Goal: Task Accomplishment & Management: Manage account settings

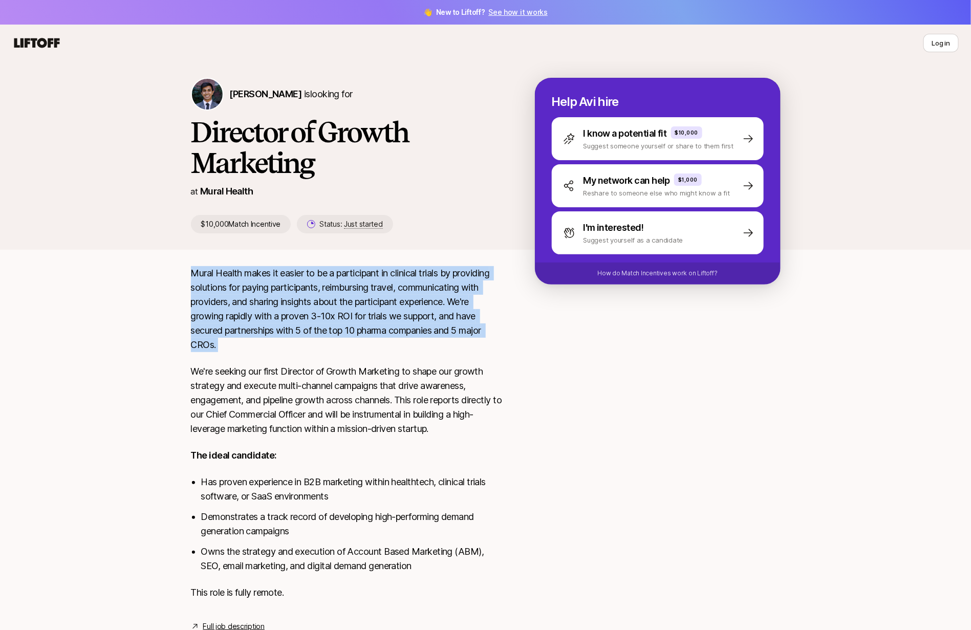
drag, startPoint x: 196, startPoint y: 268, endPoint x: 254, endPoint y: 360, distance: 109.8
click at [254, 360] on div "Mural Health makes it easier to be a participant in clinical trials by providin…" at bounding box center [346, 439] width 311 height 346
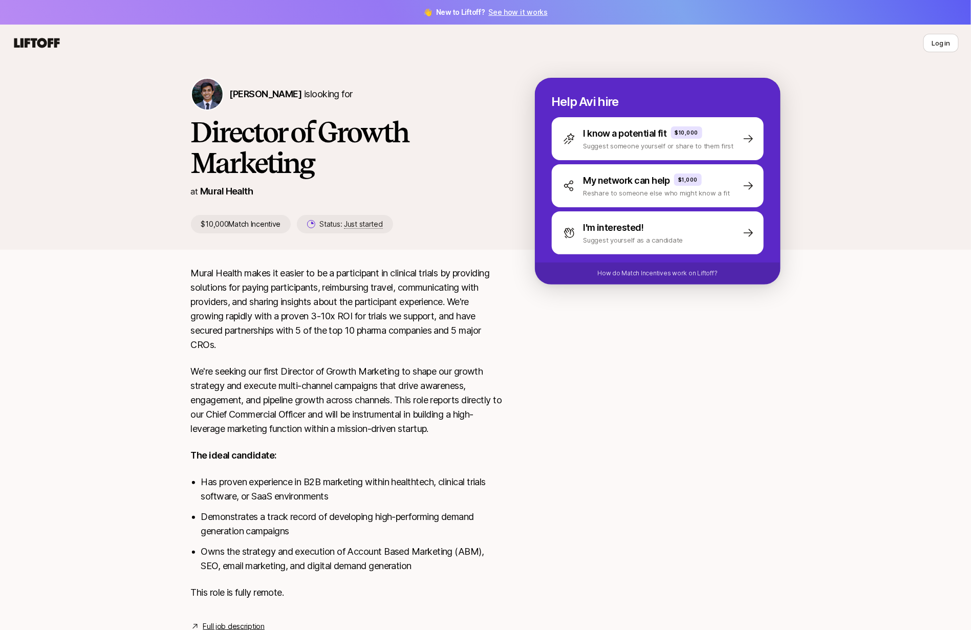
click at [356, 440] on div "Mural Health makes it easier to be a participant in clinical trials by providin…" at bounding box center [346, 439] width 311 height 346
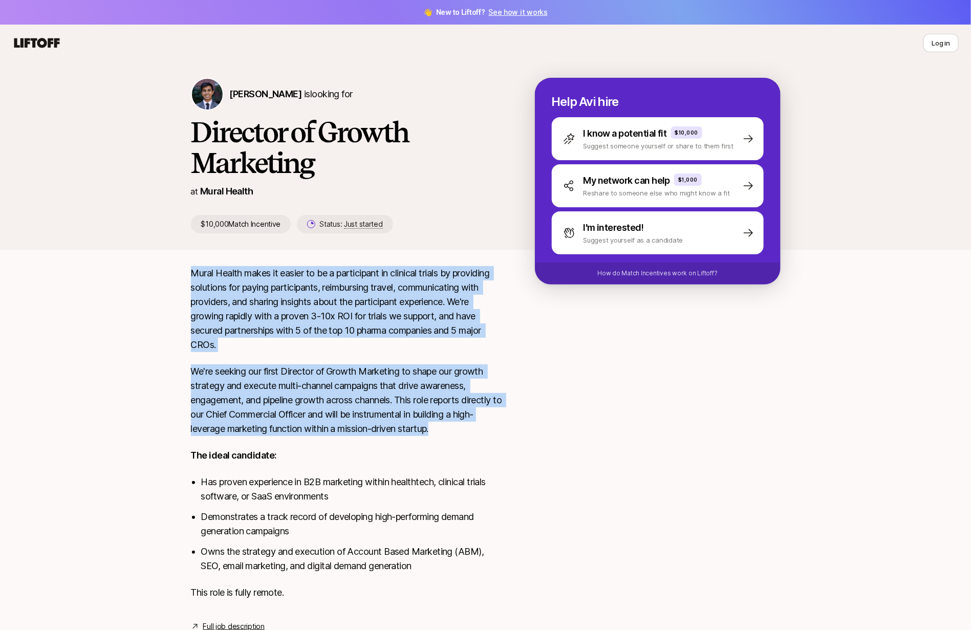
drag, startPoint x: 454, startPoint y: 432, endPoint x: 176, endPoint y: 274, distance: 320.9
click at [176, 274] on div "Avi Saraf is looking for Director of Growth Marketing at Mural Health $10,000 M…" at bounding box center [485, 359] width 971 height 596
copy div "Mural Health makes it easier to be a participant in clinical trials by providin…"
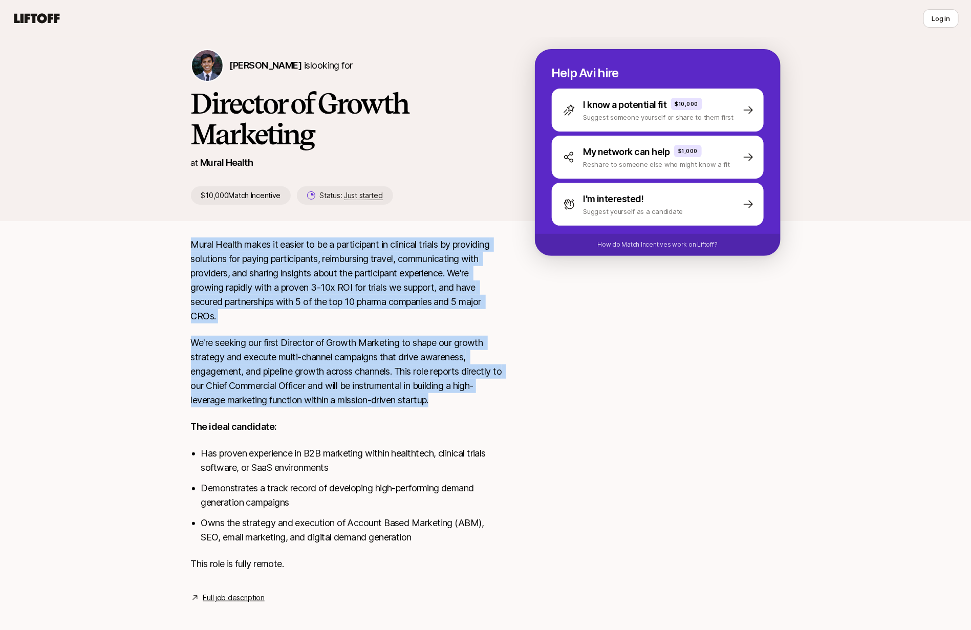
scroll to position [26, 0]
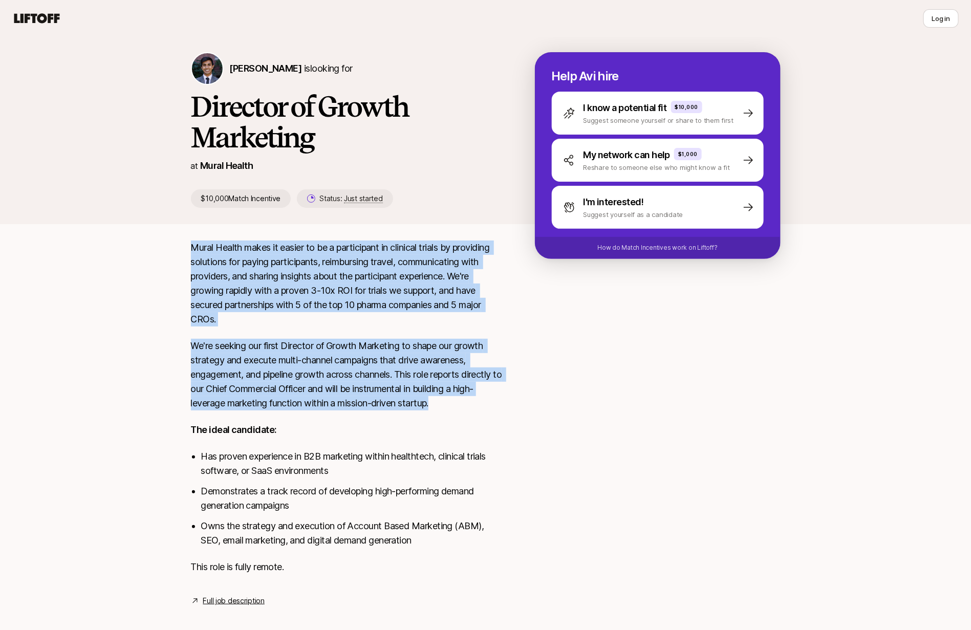
copy div "Mural Health makes it easier to be a participant in clinical trials by providin…"
click at [382, 357] on p "We're seeking our first Director of Growth Marketing to shape our growth strate…" at bounding box center [346, 375] width 311 height 72
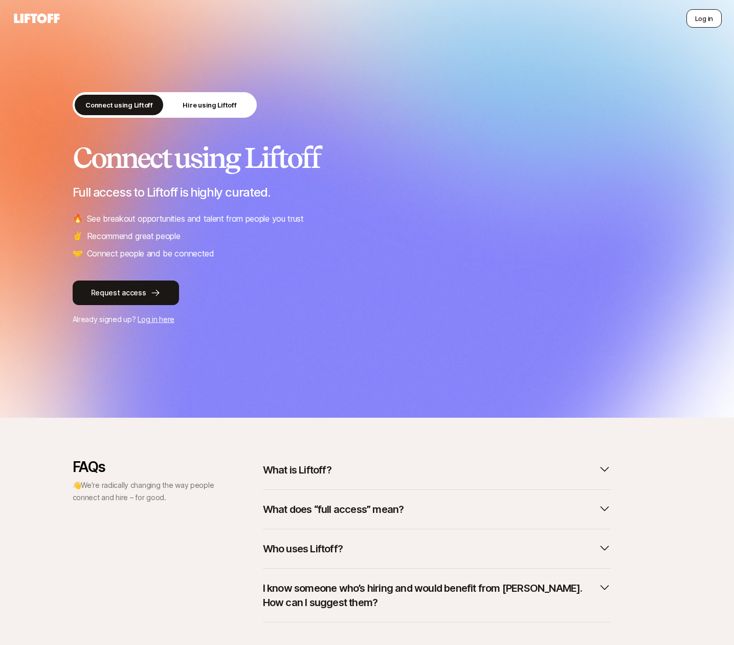
click at [701, 19] on button "Log in" at bounding box center [704, 18] width 35 height 18
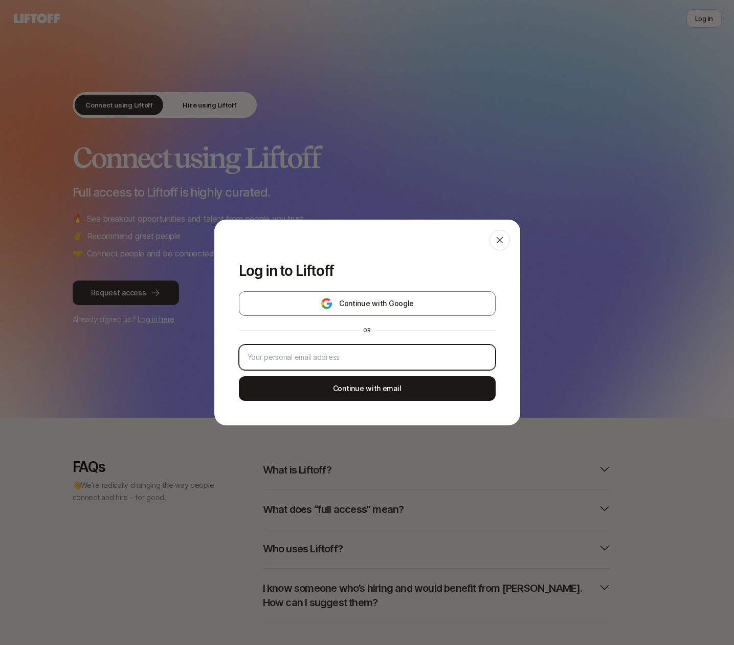
click at [395, 355] on input "email" at bounding box center [368, 357] width 240 height 12
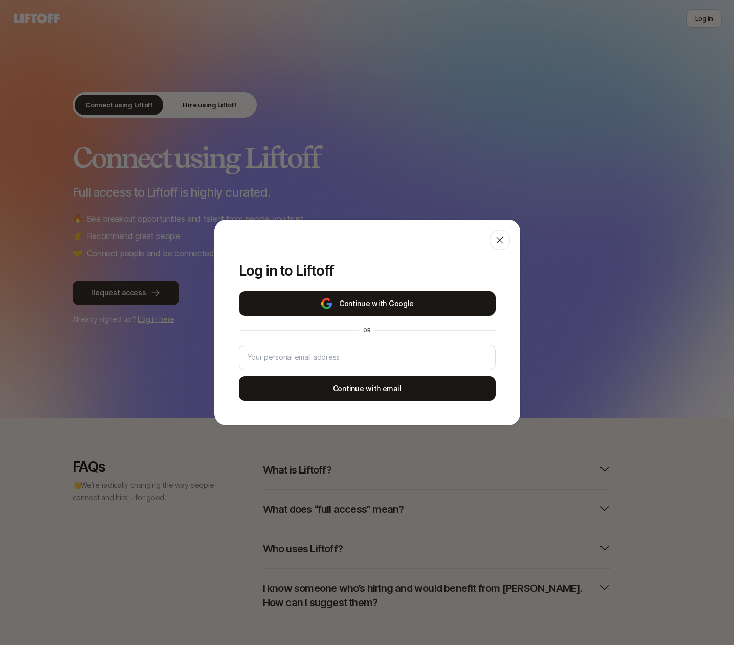
click at [400, 301] on button "Continue with Google" at bounding box center [367, 303] width 257 height 25
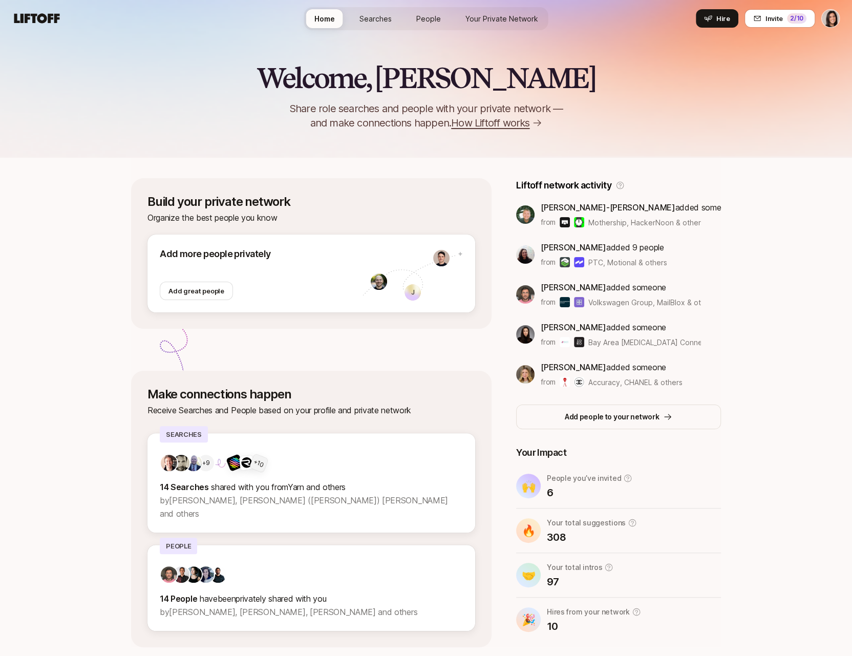
click at [394, 23] on link "Searches" at bounding box center [375, 18] width 49 height 19
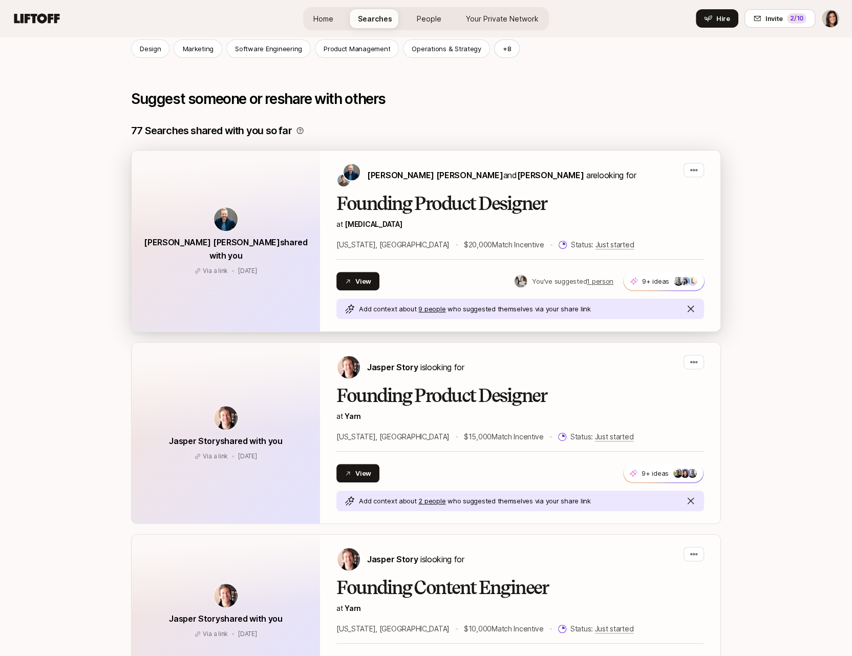
scroll to position [300, 0]
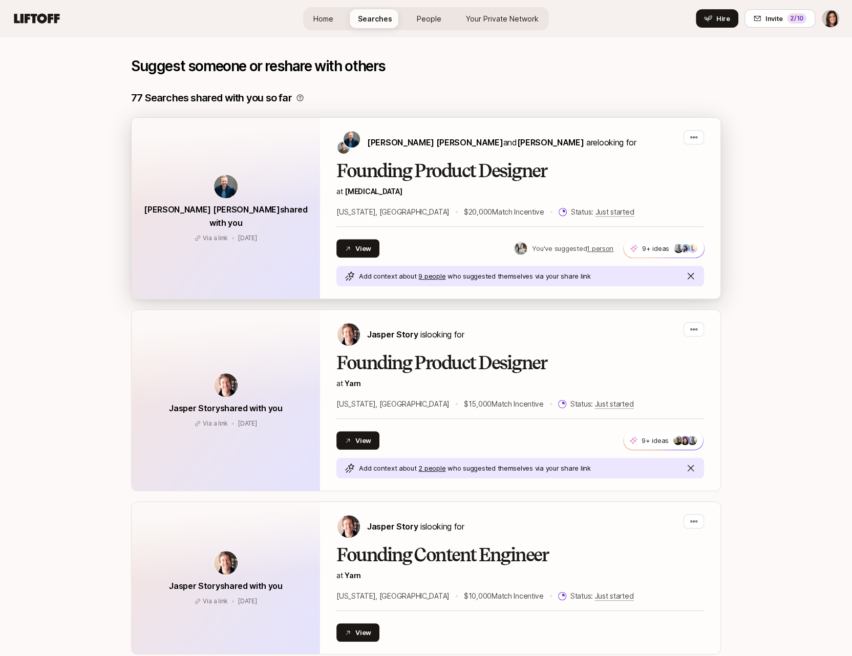
click at [443, 178] on h2 "Founding Product Designer" at bounding box center [519, 171] width 367 height 20
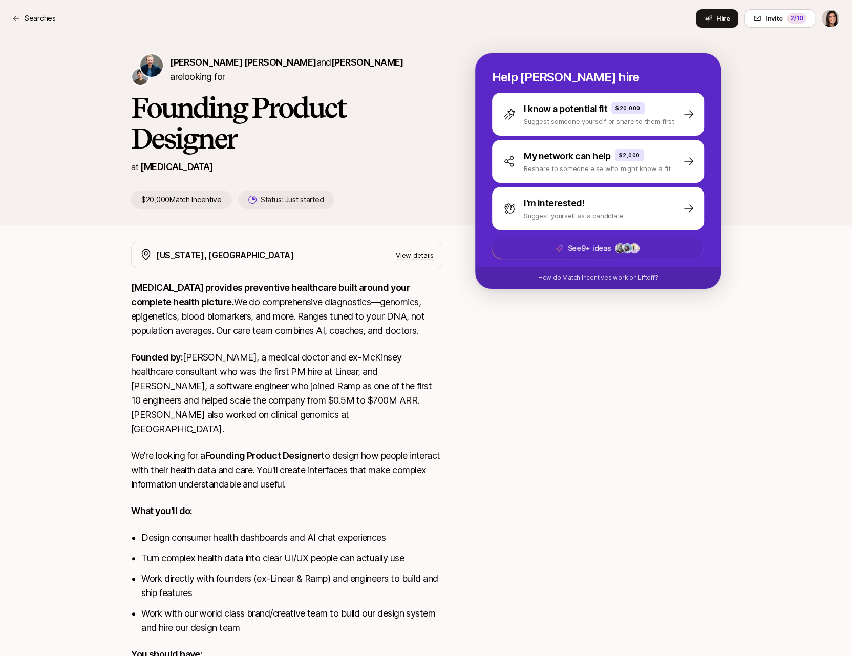
click at [569, 253] on p "See 9+ ideas" at bounding box center [590, 248] width 44 height 12
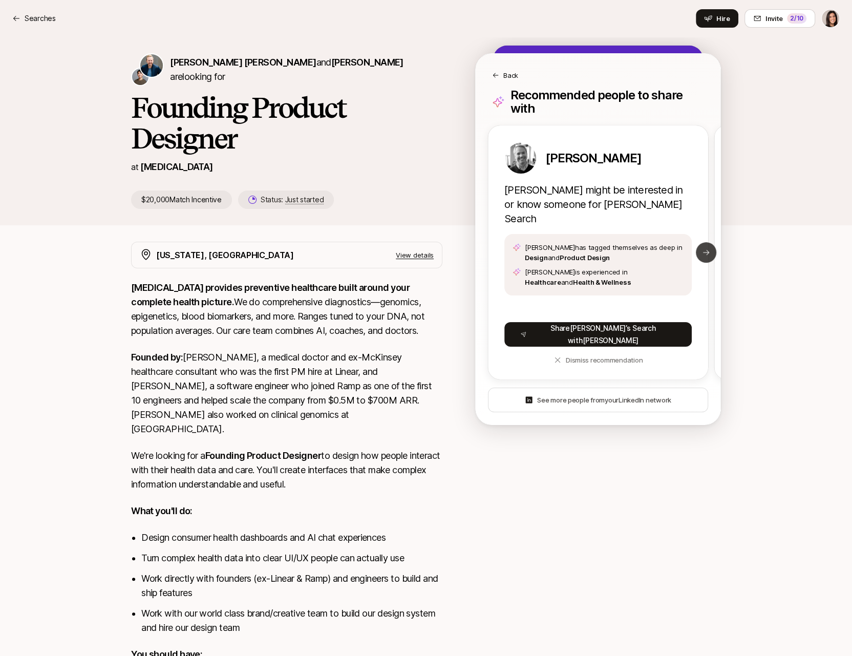
click at [710, 243] on button "Next slide" at bounding box center [706, 252] width 20 height 20
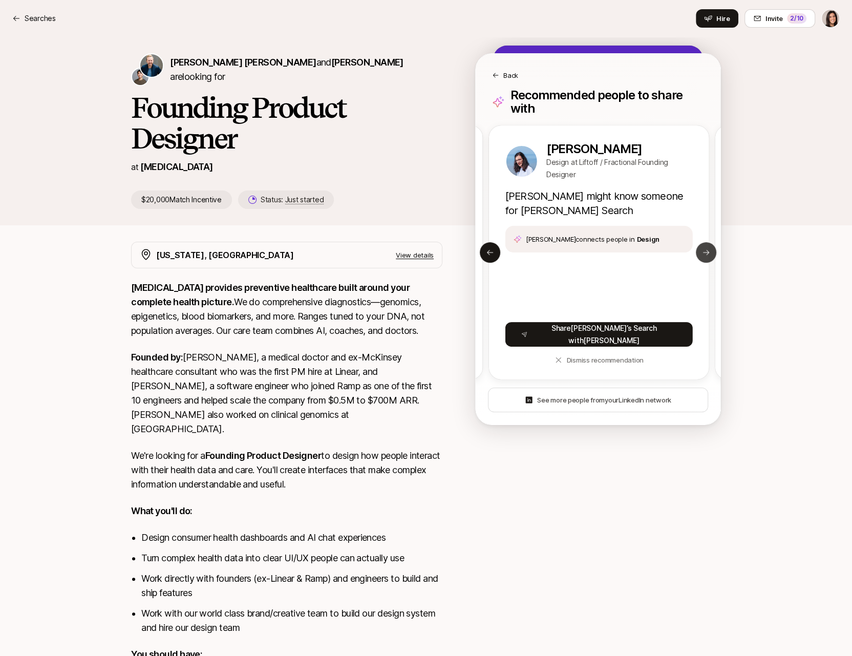
click at [710, 243] on button "Next slide" at bounding box center [706, 252] width 20 height 20
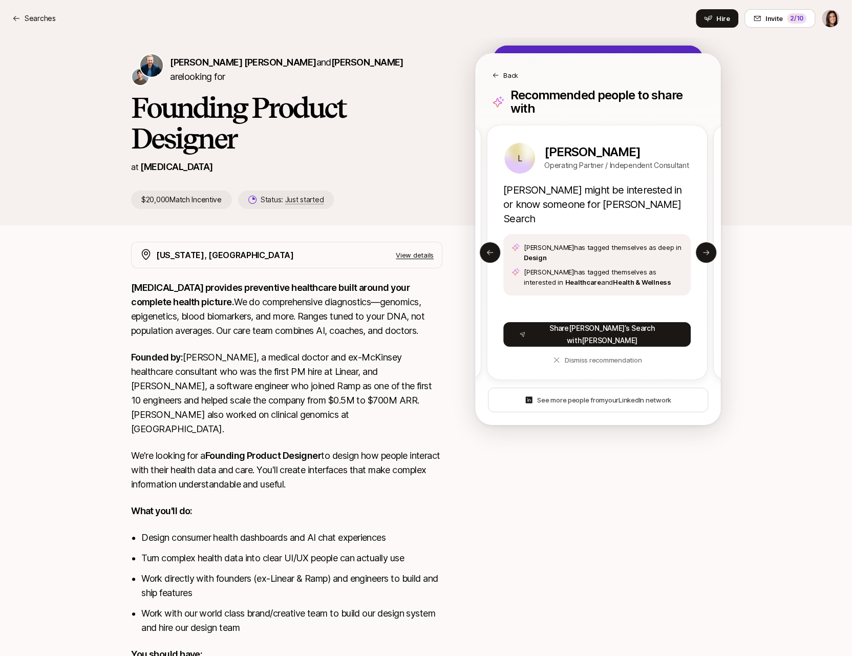
click at [503, 79] on p "Back" at bounding box center [510, 75] width 15 height 10
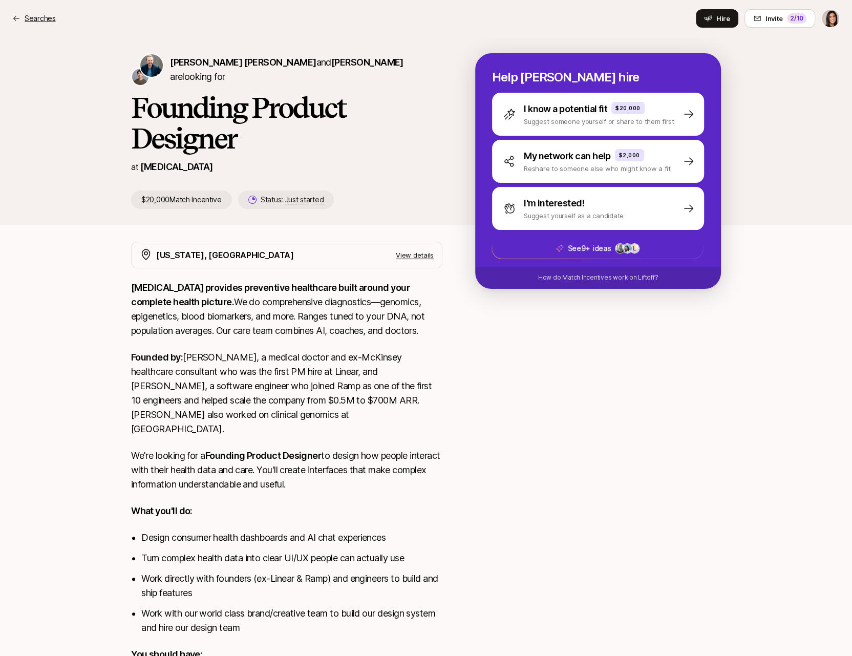
click at [37, 22] on p "Searches" at bounding box center [40, 18] width 31 height 12
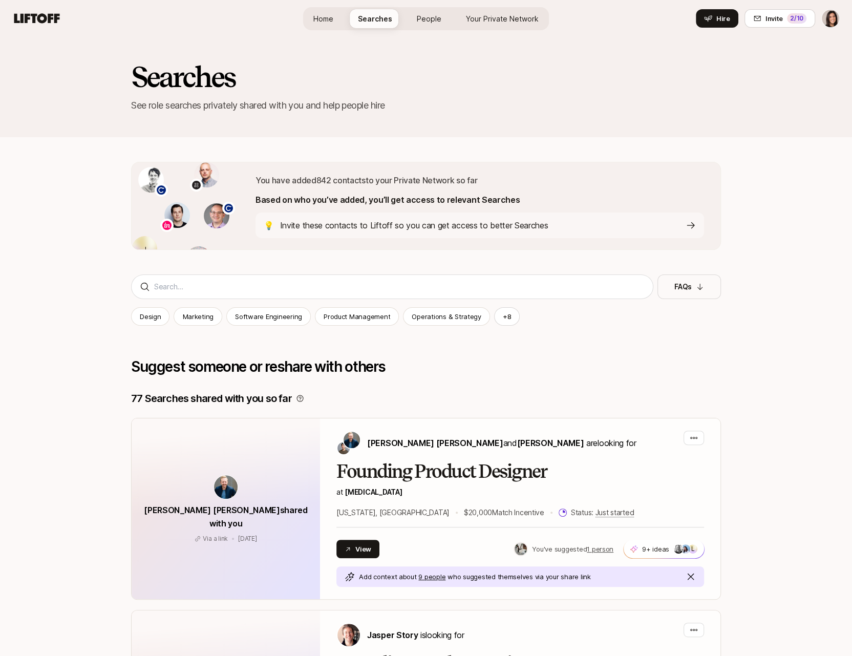
click at [320, 17] on span "Home" at bounding box center [323, 18] width 20 height 9
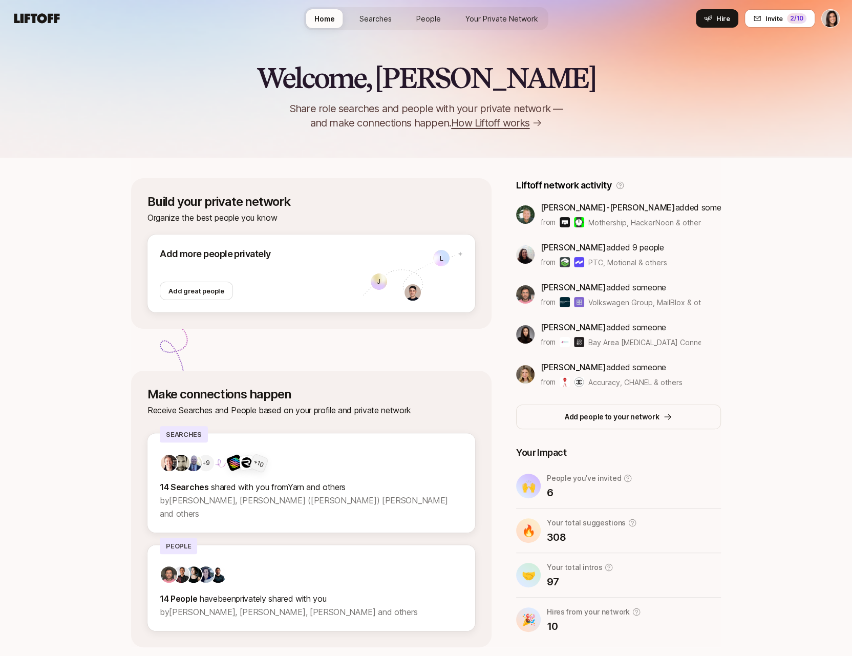
click at [429, 11] on link "People" at bounding box center [428, 18] width 41 height 19
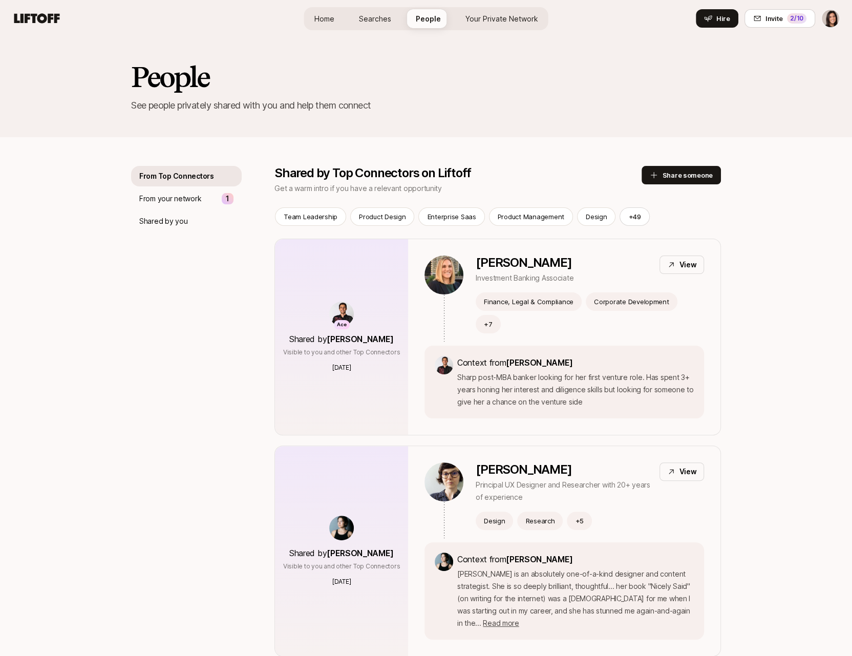
click at [525, 16] on span "Your Private Network" at bounding box center [501, 18] width 73 height 9
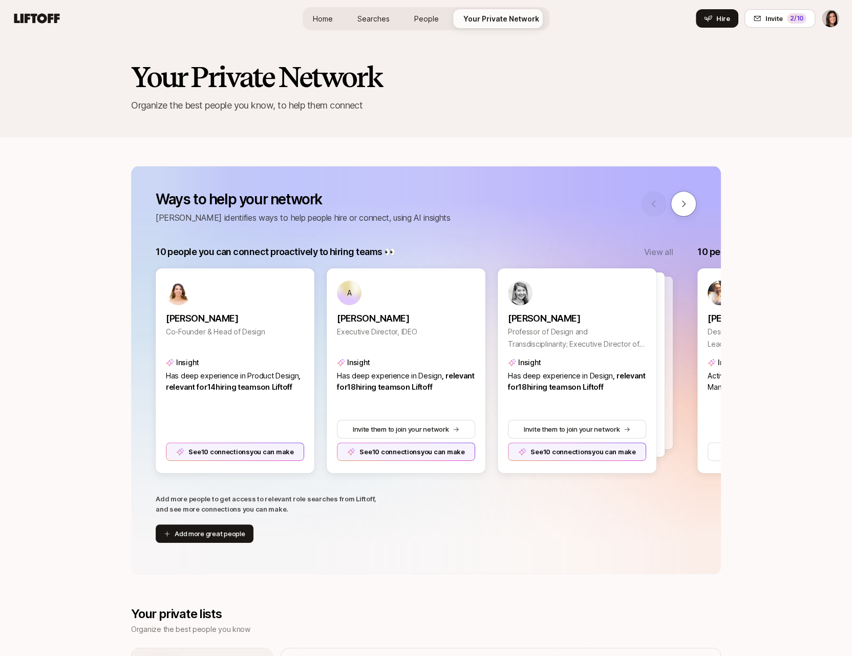
click at [424, 23] on span "People" at bounding box center [426, 18] width 25 height 9
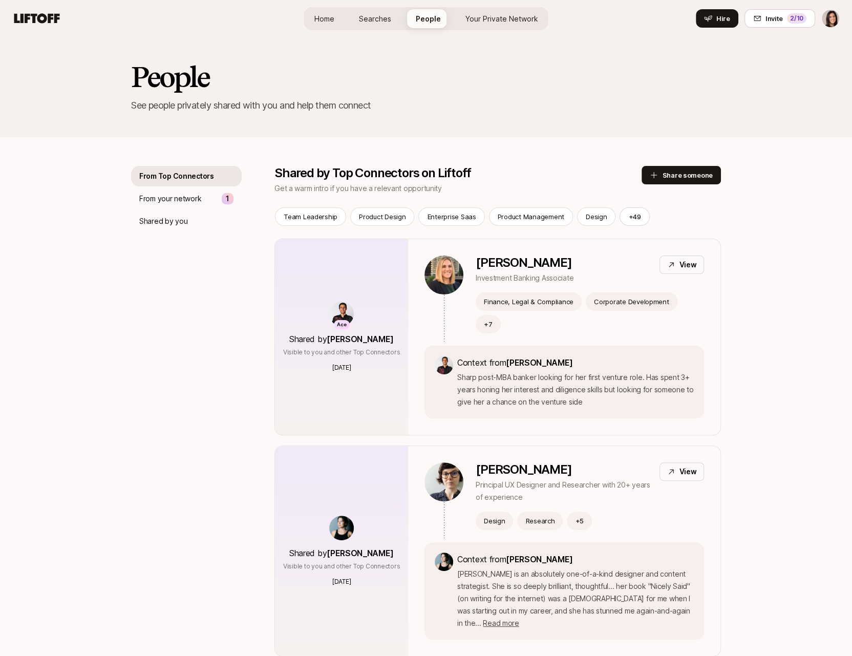
click at [515, 24] on link "Your Private Network Your Network" at bounding box center [501, 18] width 89 height 19
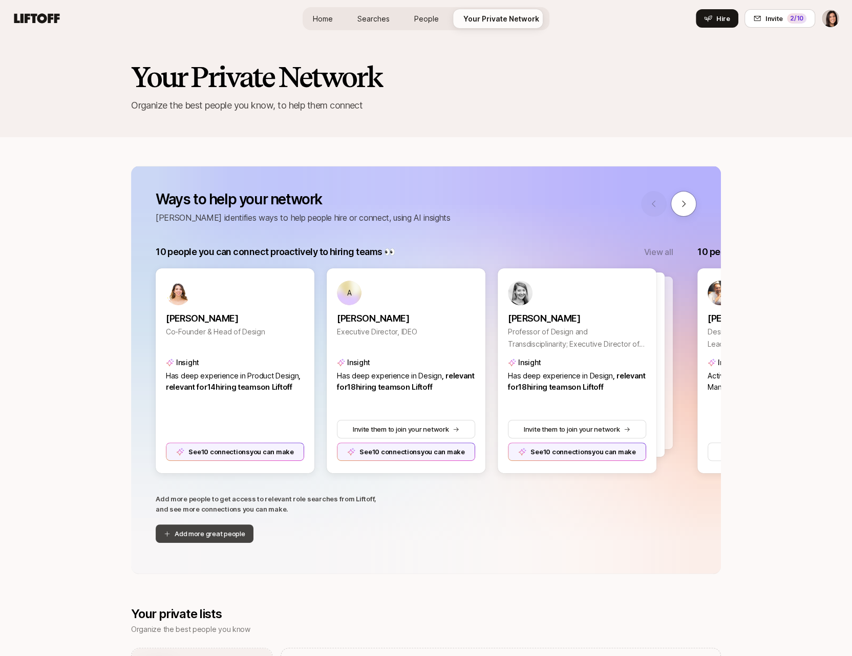
click at [200, 528] on button "Add more great people" at bounding box center [205, 533] width 98 height 18
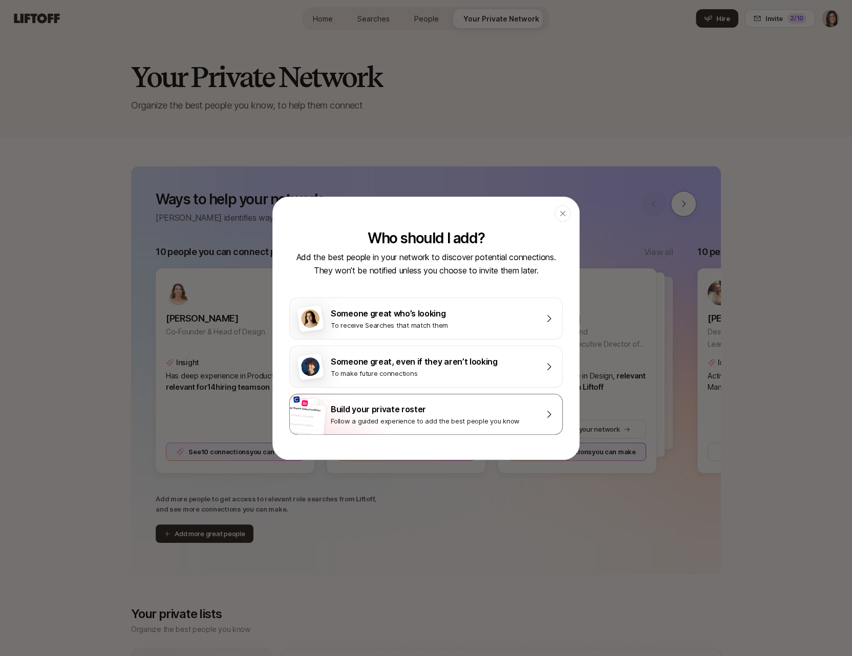
click at [379, 416] on div "Follow a guided experience to add the best people you know" at bounding box center [433, 421] width 205 height 10
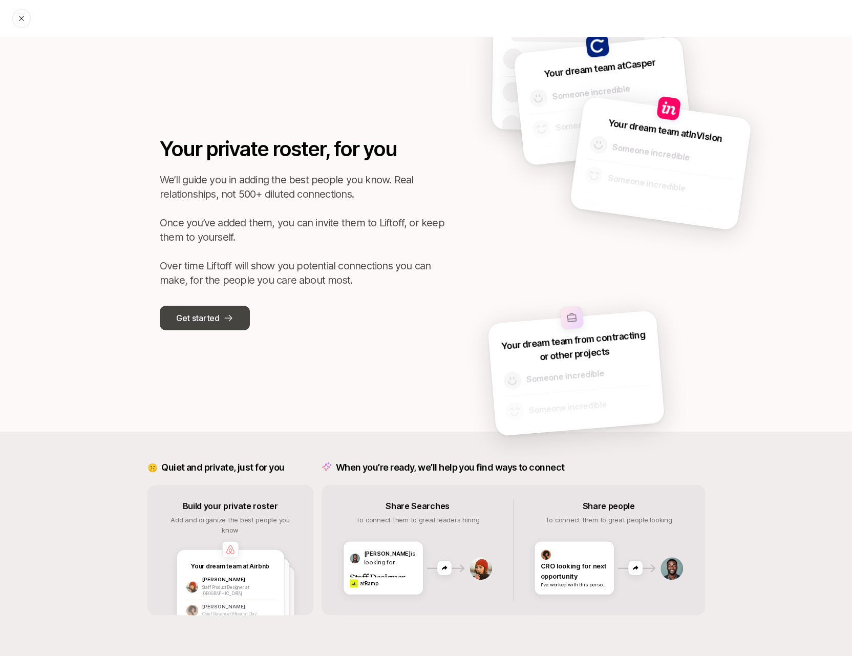
click at [198, 313] on p "Get started" at bounding box center [197, 317] width 43 height 13
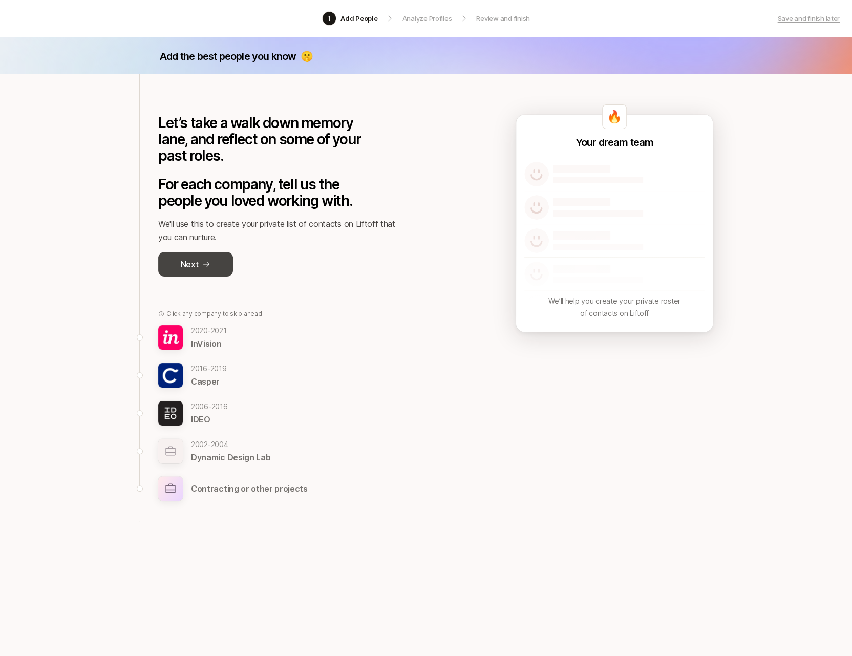
click at [216, 264] on button "Next" at bounding box center [195, 264] width 75 height 25
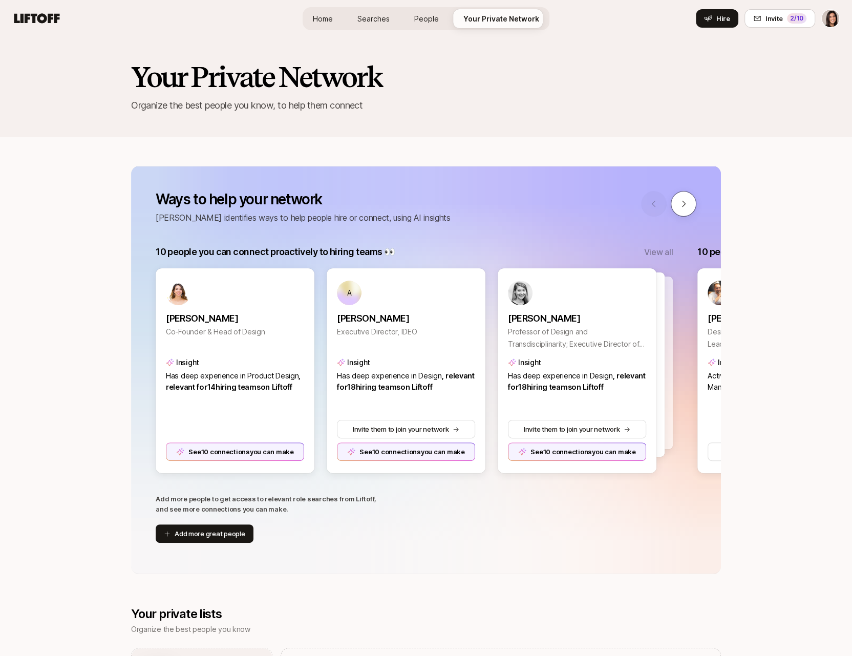
click at [684, 213] on button at bounding box center [683, 204] width 26 height 26
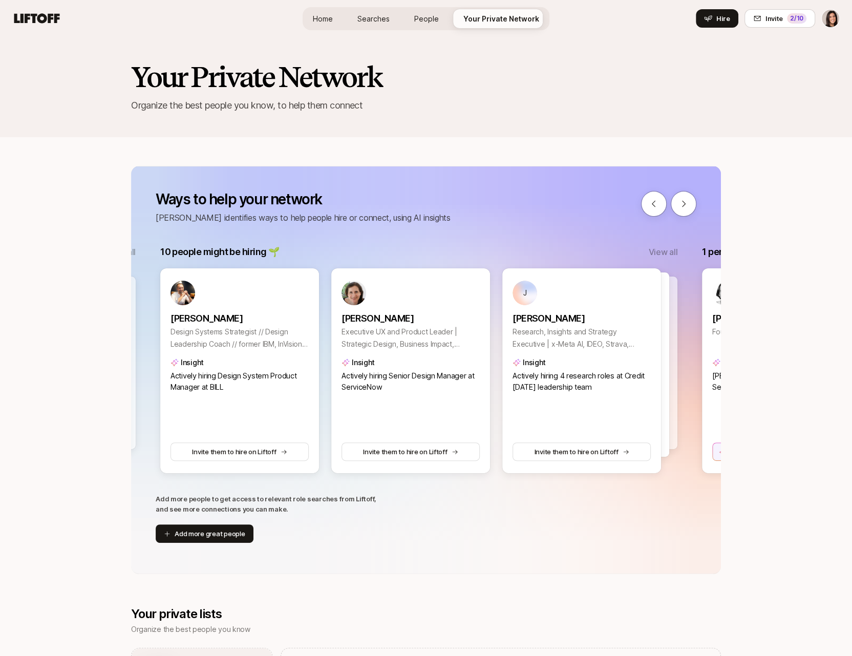
scroll to position [0, 541]
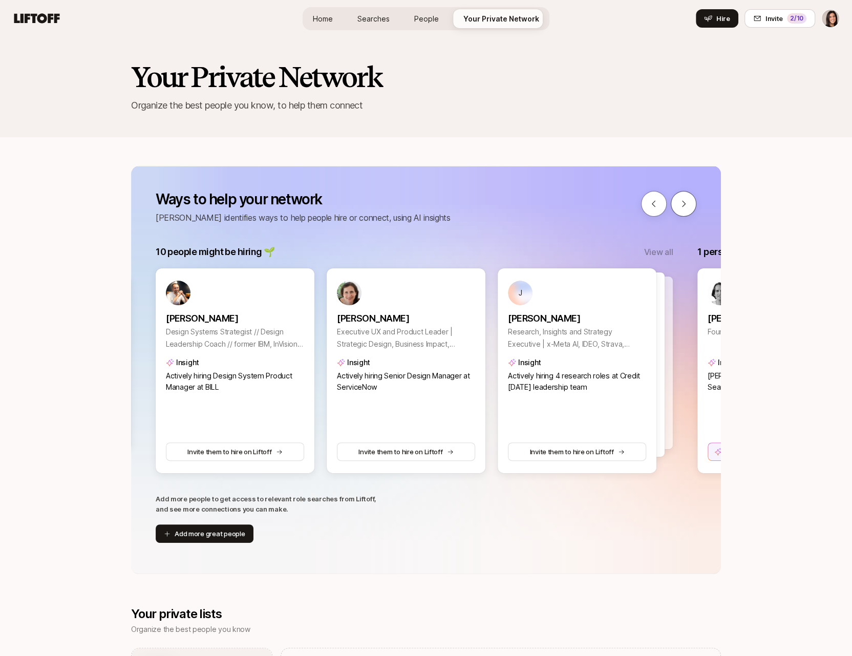
click at [685, 212] on button at bounding box center [683, 204] width 26 height 26
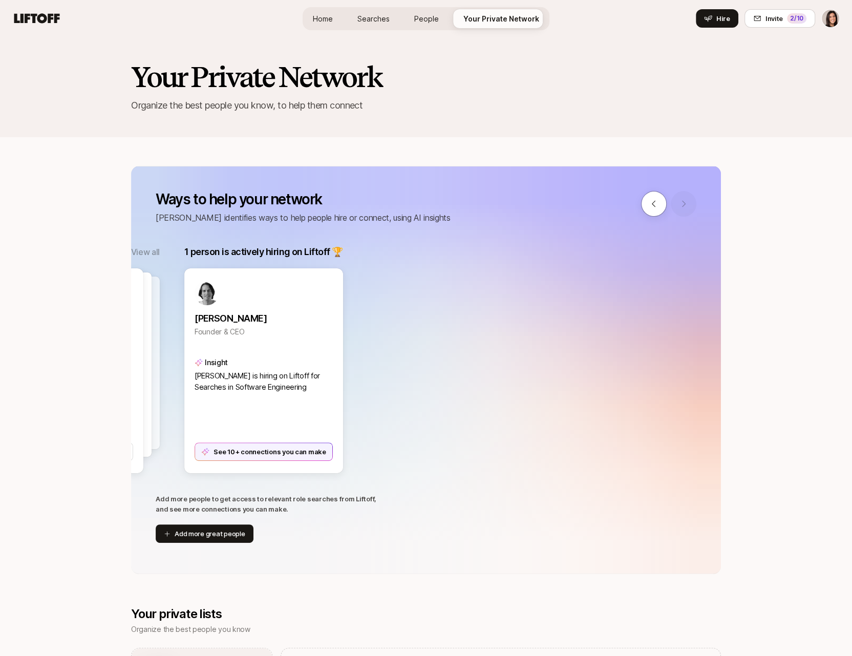
scroll to position [0, 1082]
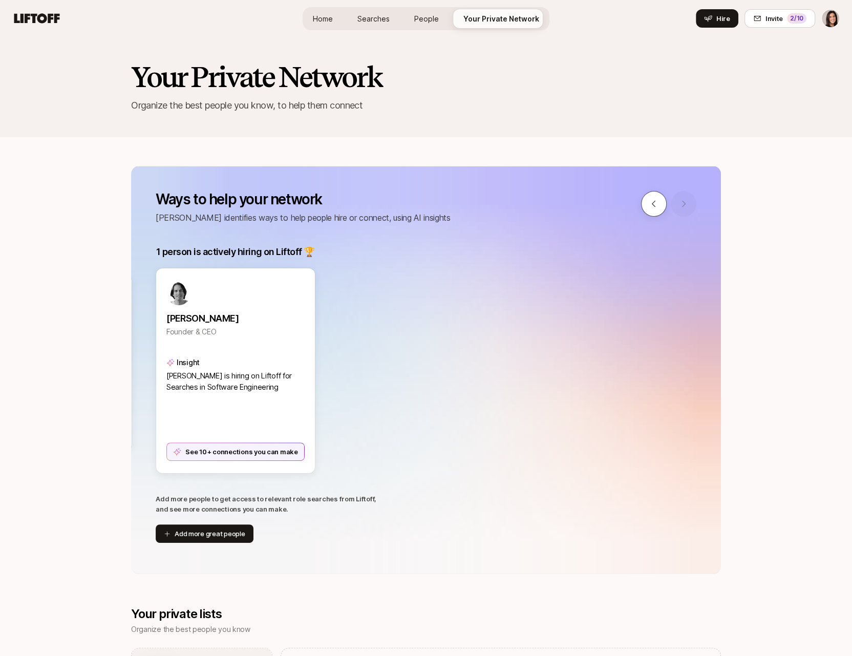
click at [656, 214] on button at bounding box center [654, 204] width 26 height 26
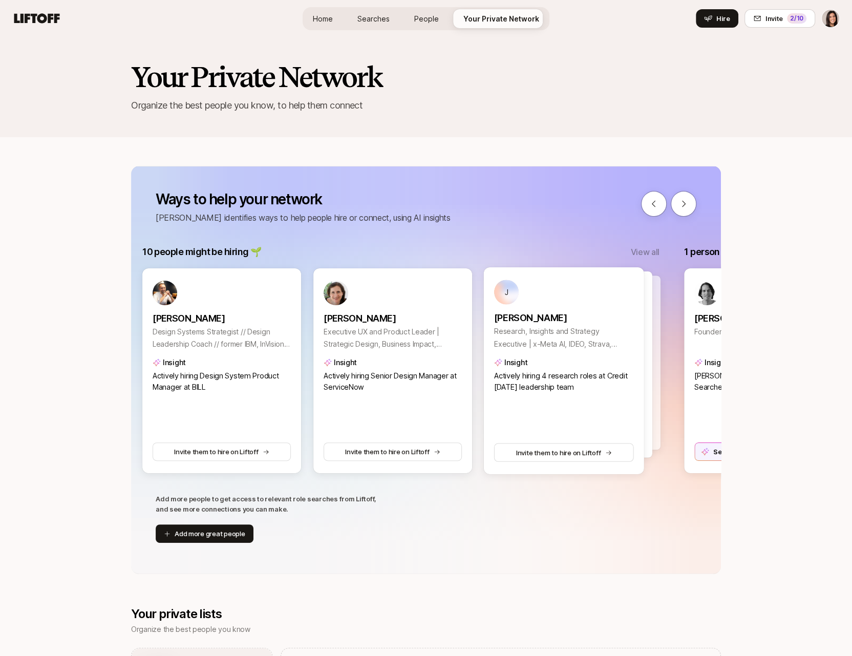
scroll to position [0, 541]
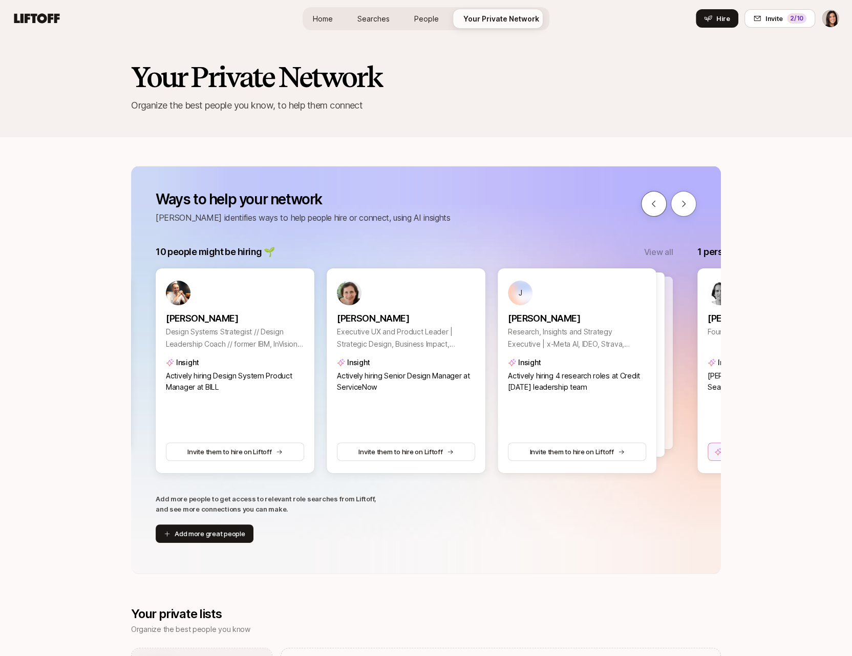
click at [656, 207] on icon at bounding box center [653, 203] width 9 height 9
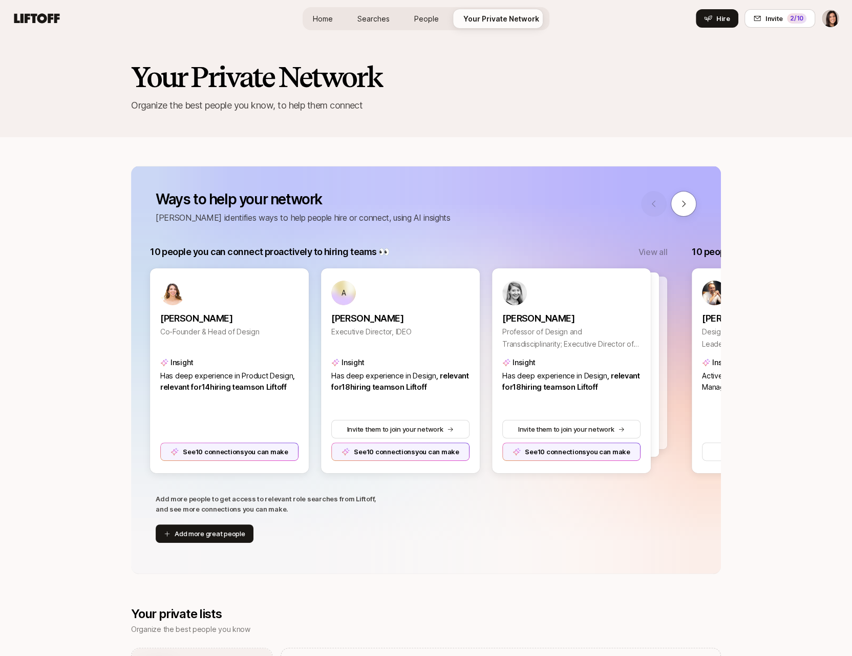
scroll to position [0, 0]
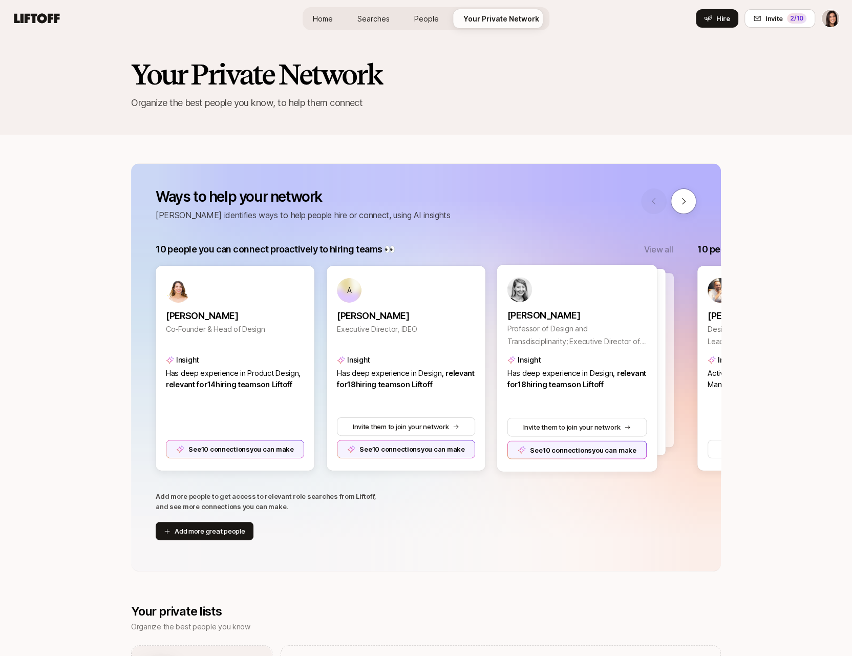
scroll to position [3, 0]
click at [685, 202] on icon at bounding box center [683, 200] width 9 height 9
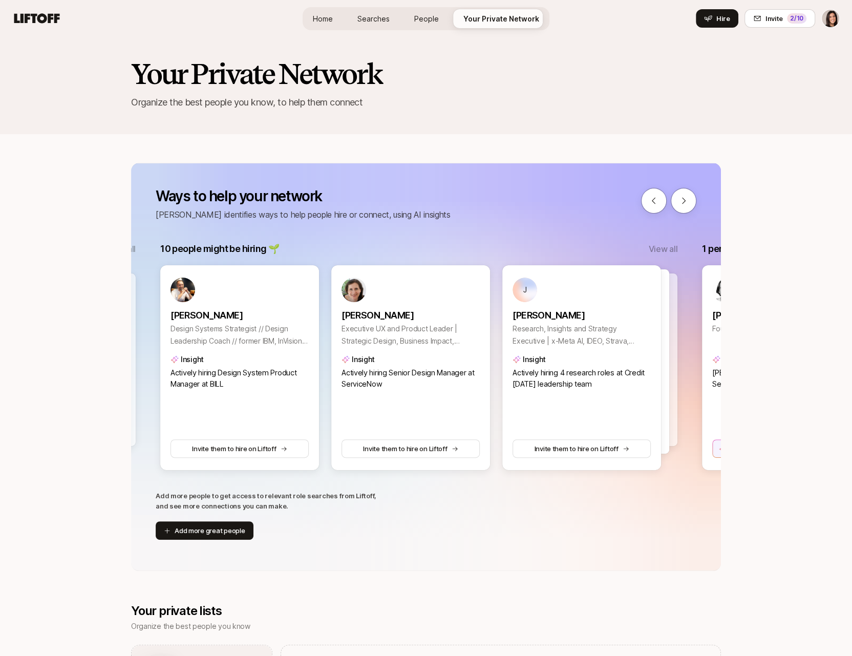
scroll to position [0, 541]
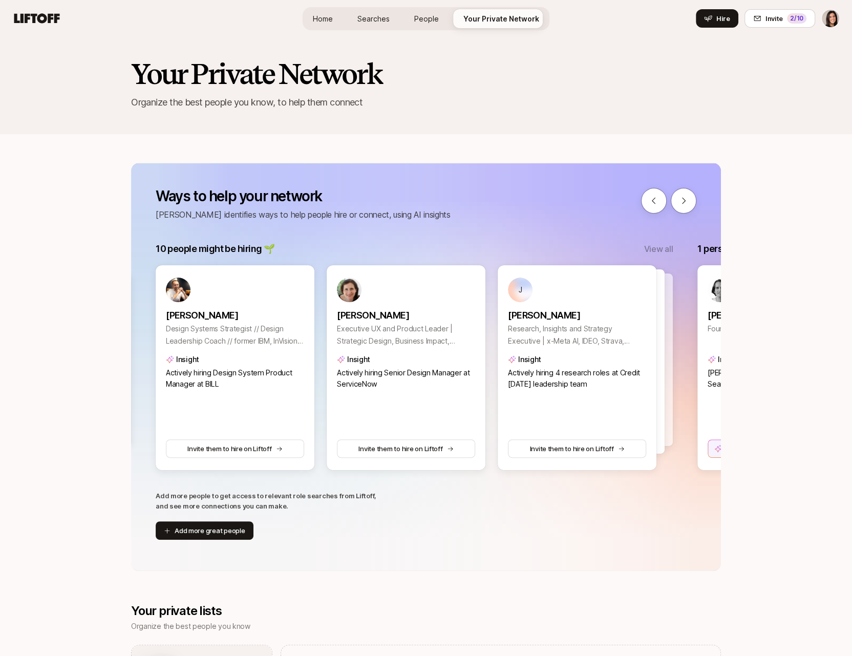
click at [684, 202] on icon at bounding box center [683, 200] width 9 height 9
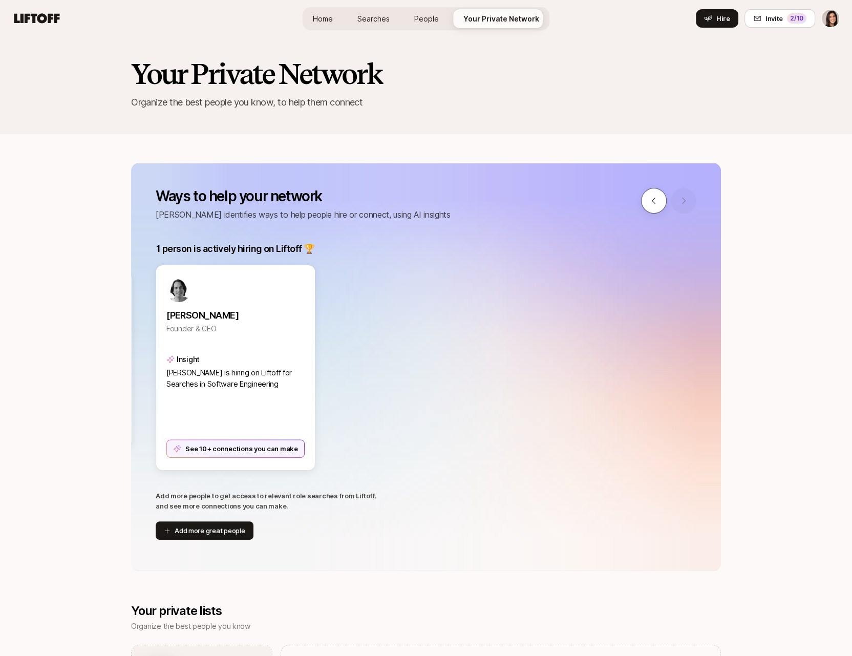
click at [655, 207] on button at bounding box center [654, 201] width 26 height 26
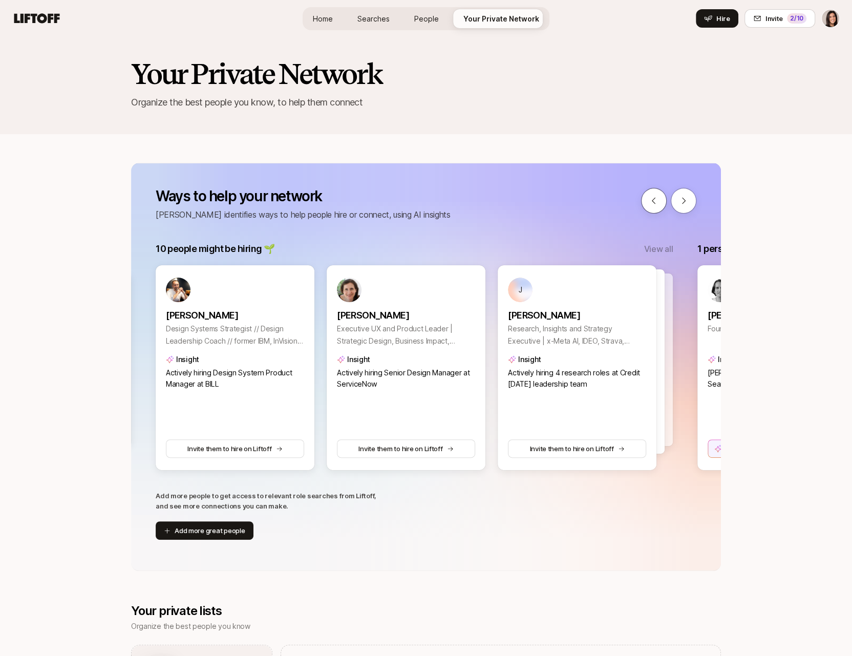
click at [655, 207] on button at bounding box center [654, 201] width 26 height 26
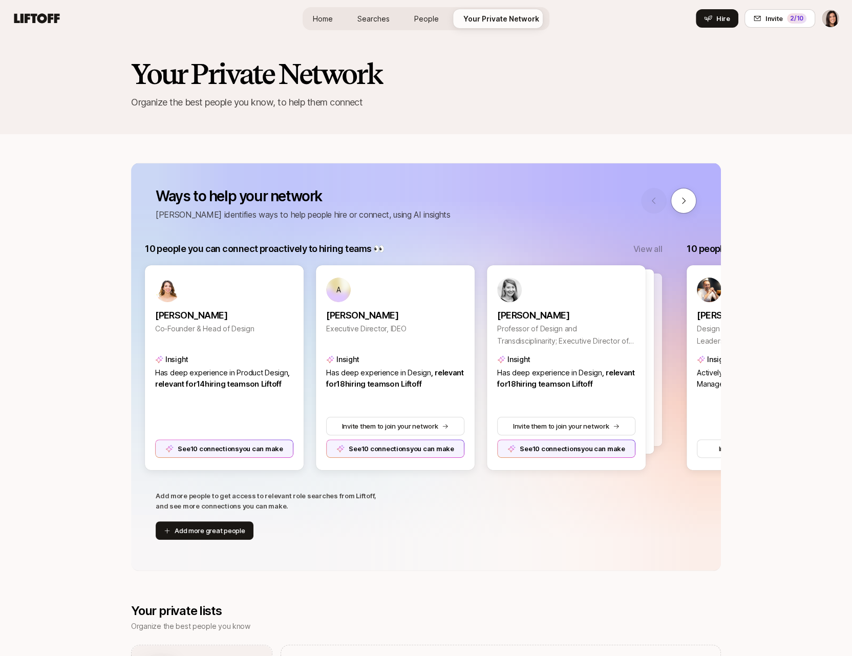
scroll to position [0, 0]
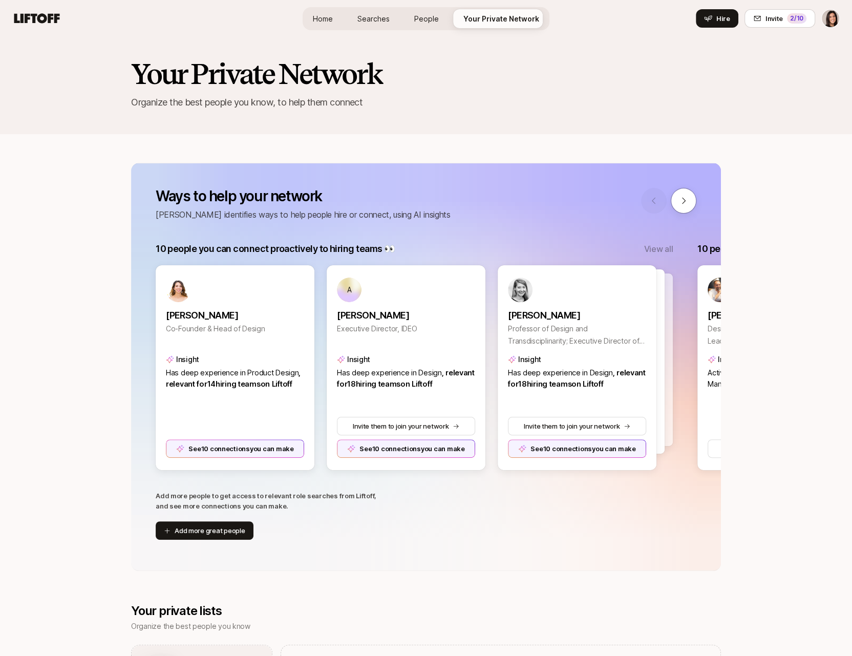
click at [312, 19] on link "Home" at bounding box center [323, 18] width 36 height 19
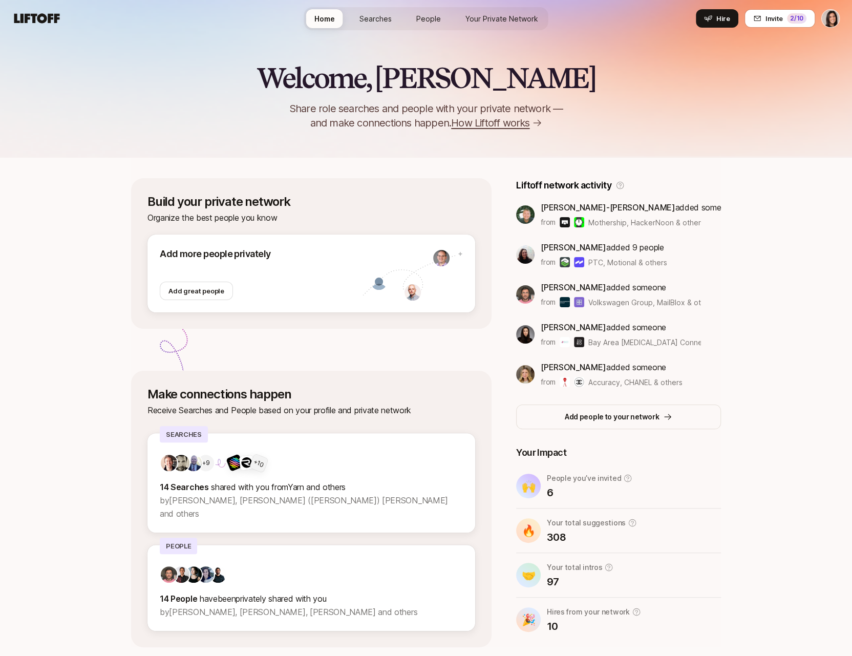
click at [503, 9] on link "Your Private Network Your Network" at bounding box center [501, 18] width 89 height 19
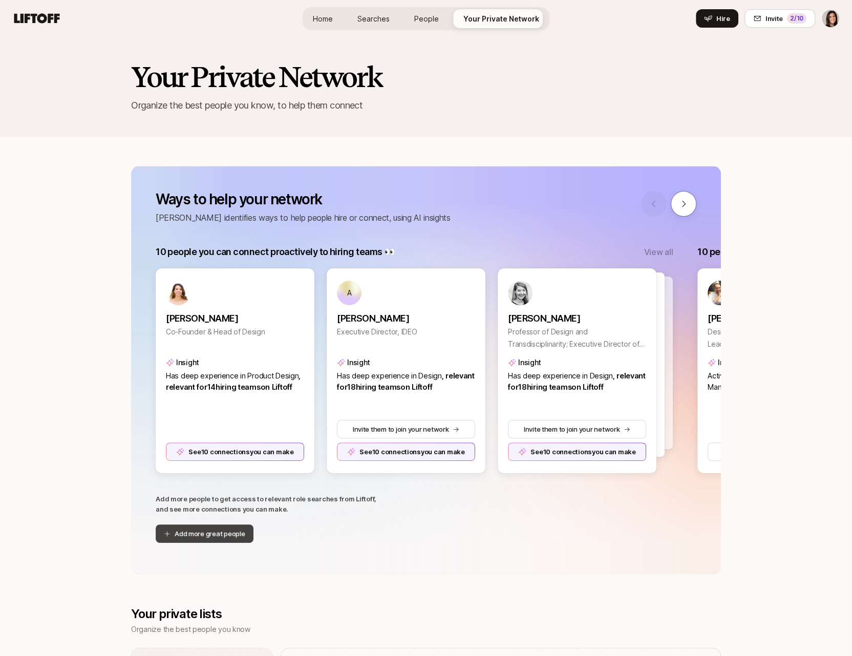
click at [206, 536] on button "Add more great people" at bounding box center [205, 533] width 98 height 18
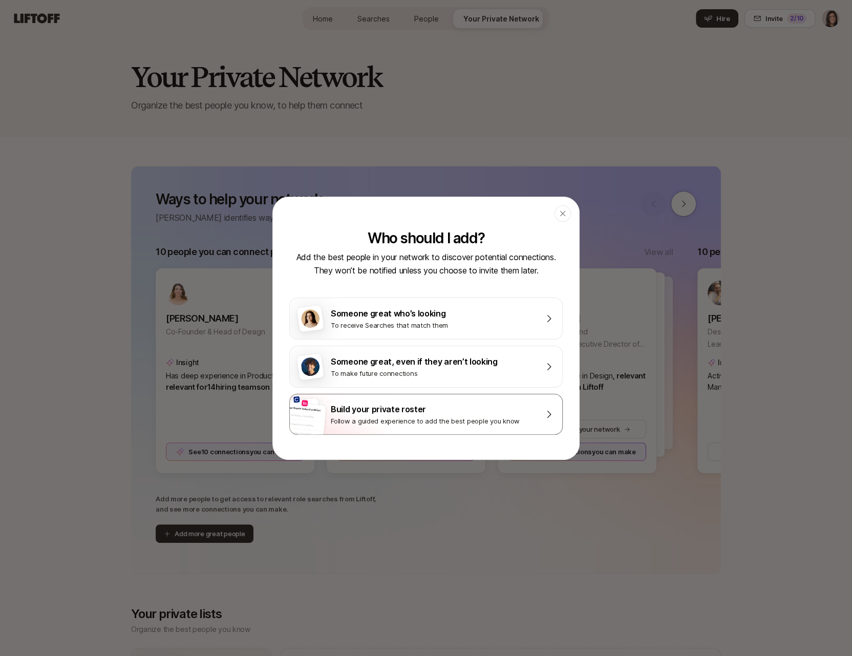
click at [384, 430] on div "Your Dream Team at Airbnb Someone incredible Someone incredible Someone incredi…" at bounding box center [425, 414] width 273 height 41
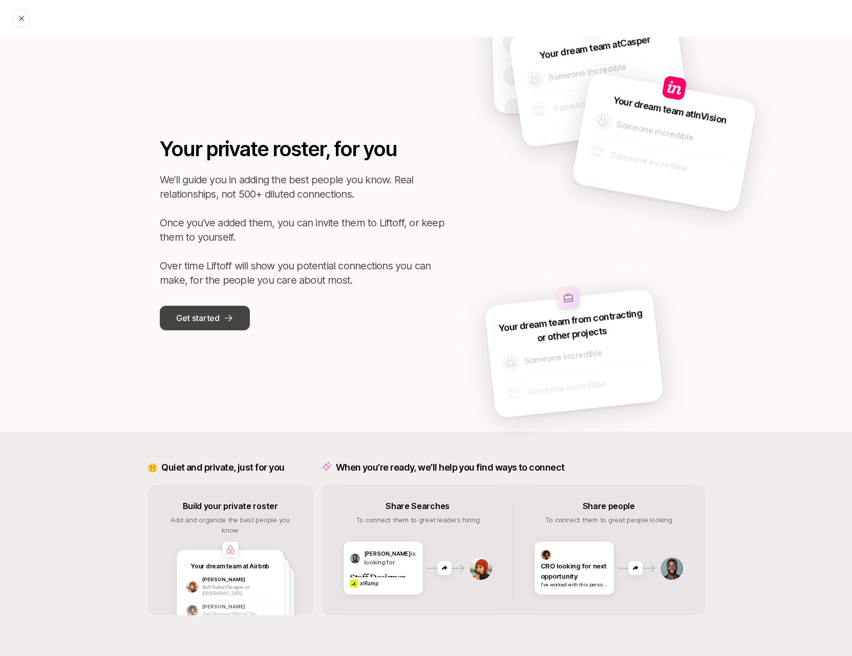
click at [217, 326] on button "Get started" at bounding box center [205, 318] width 90 height 25
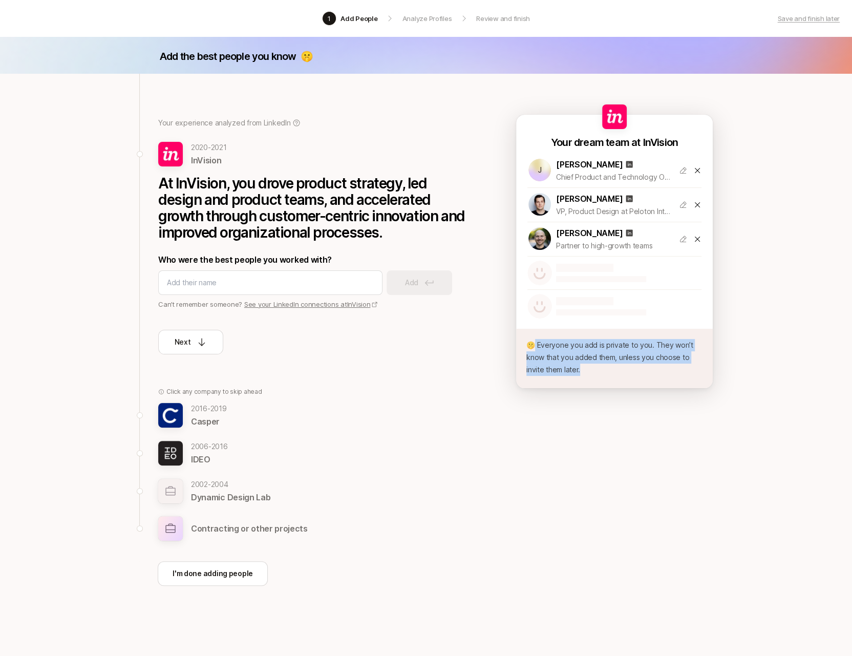
drag, startPoint x: 530, startPoint y: 342, endPoint x: 614, endPoint y: 373, distance: 89.7
click at [614, 373] on p "🤫 Everyone you add is private to you. They won’t know that you added them, unle…" at bounding box center [614, 357] width 176 height 37
click at [612, 372] on p "🤫 Everyone you add is private to you. They won’t know that you added them, unle…" at bounding box center [614, 357] width 176 height 37
drag, startPoint x: 605, startPoint y: 371, endPoint x: 519, endPoint y: 340, distance: 91.8
click at [508, 338] on div "Your experience analyzed from LinkedIn 2020 - 2021 InVision At InVision, you dr…" at bounding box center [426, 362] width 590 height 577
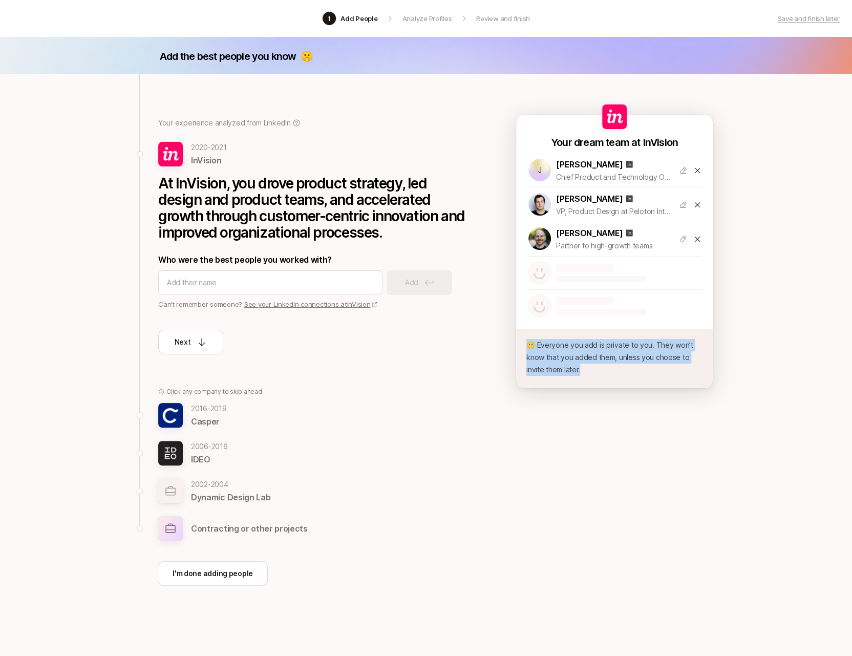
click at [553, 399] on div "Your dream team at InVision J Jeff Chow Chief Product and Technology Officer at…" at bounding box center [614, 262] width 197 height 294
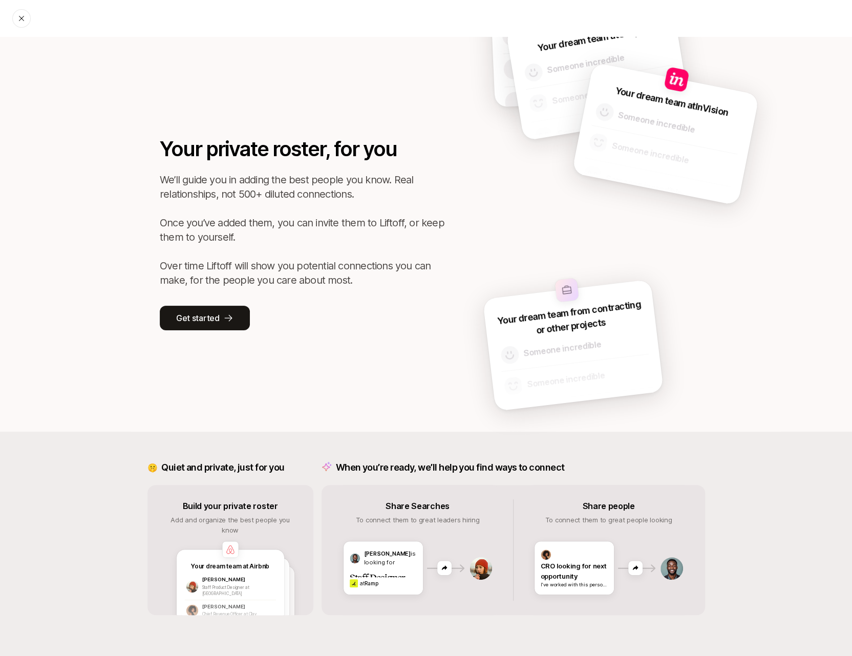
click at [25, 19] on icon at bounding box center [21, 18] width 8 height 8
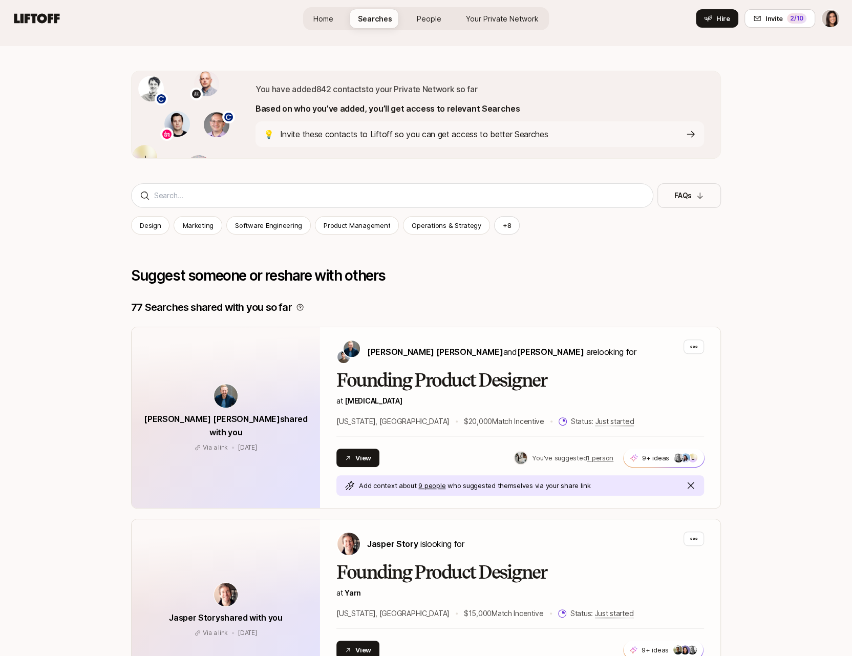
scroll to position [267, 0]
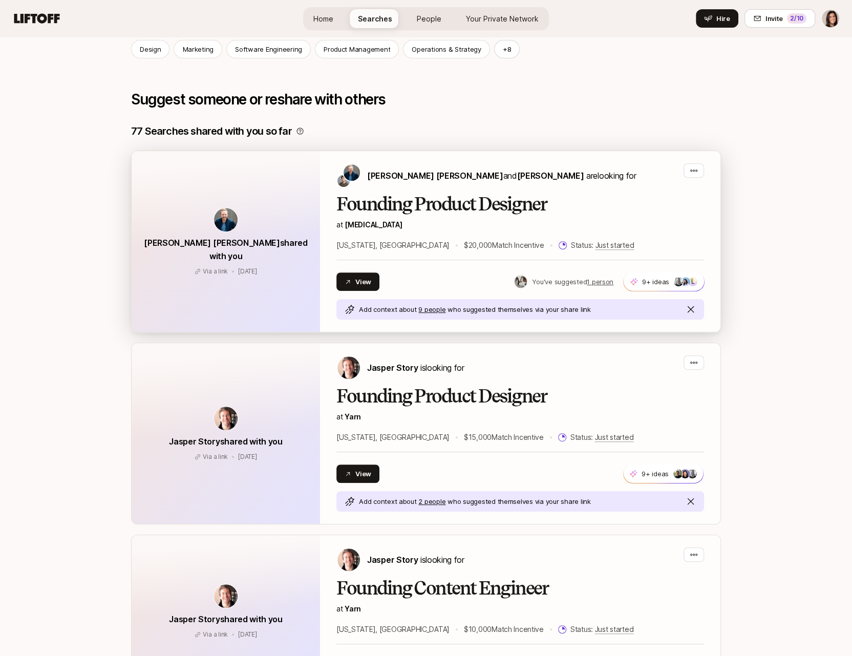
click at [463, 235] on div "Founding Product Designer at SONATA New York, NY $20,000 Match Incentive Status…" at bounding box center [519, 222] width 367 height 57
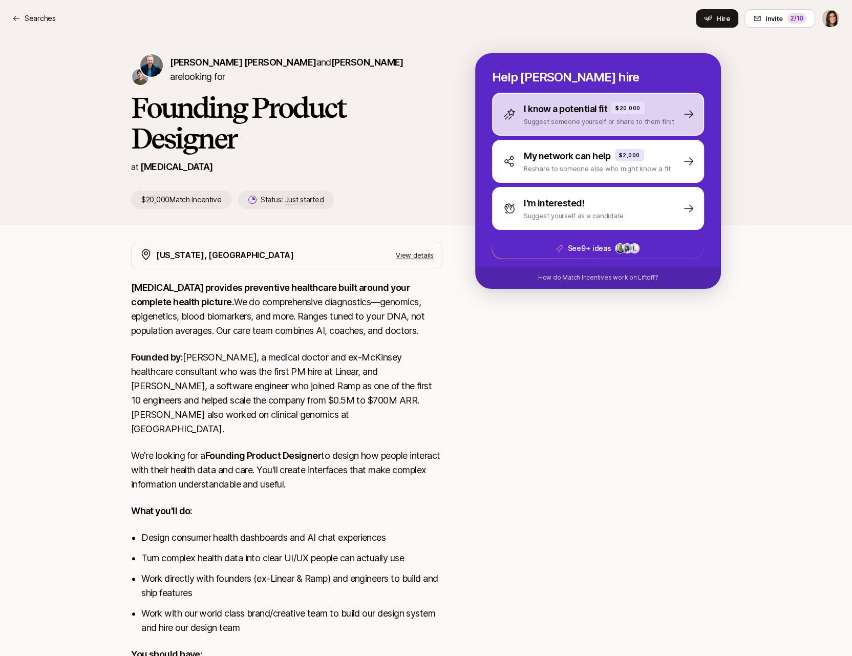
click at [554, 126] on div "I know a potential fit $20,000 Suggest someone yourself or share to them first" at bounding box center [598, 114] width 212 height 43
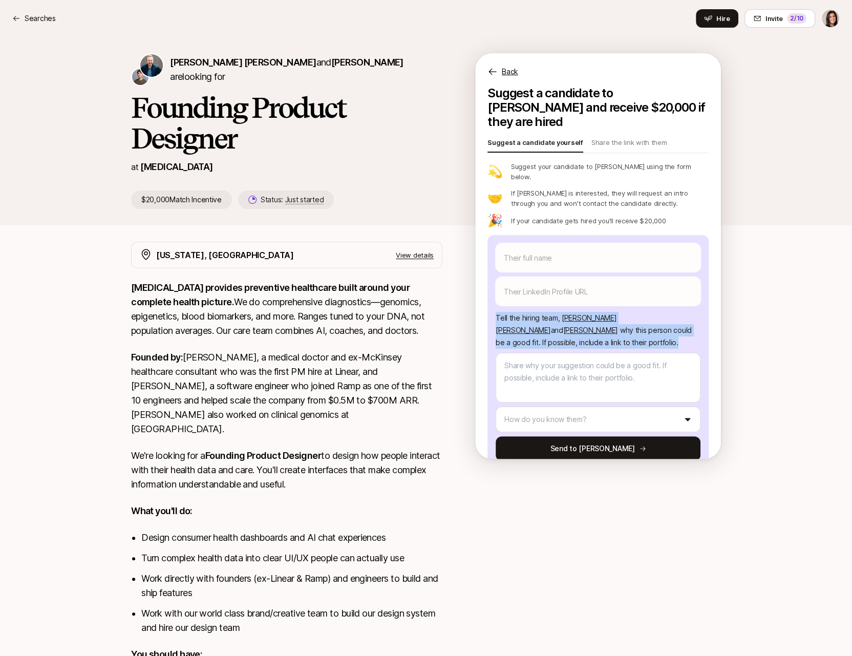
drag, startPoint x: 496, startPoint y: 295, endPoint x: 533, endPoint y: 322, distance: 46.2
click at [533, 322] on p "Tell the hiring team, Sagan Schultz and David Deng why this person could be a g…" at bounding box center [597, 330] width 205 height 37
click at [646, 312] on p "Tell the hiring team, Sagan Schultz and David Deng why this person could be a g…" at bounding box center [597, 330] width 205 height 37
click at [501, 69] on div "Back" at bounding box center [598, 65] width 246 height 25
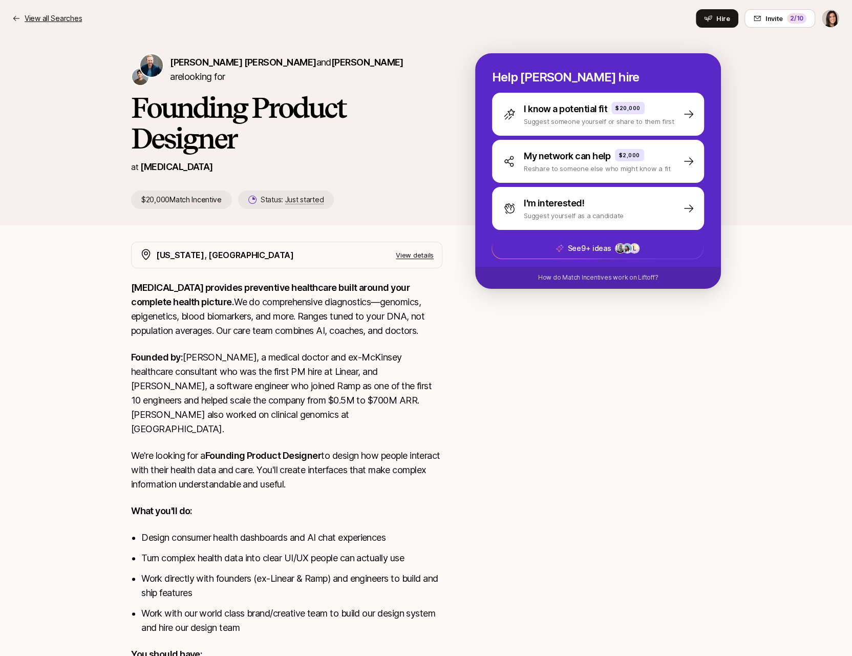
click at [73, 19] on p "View all Searches" at bounding box center [53, 18] width 57 height 12
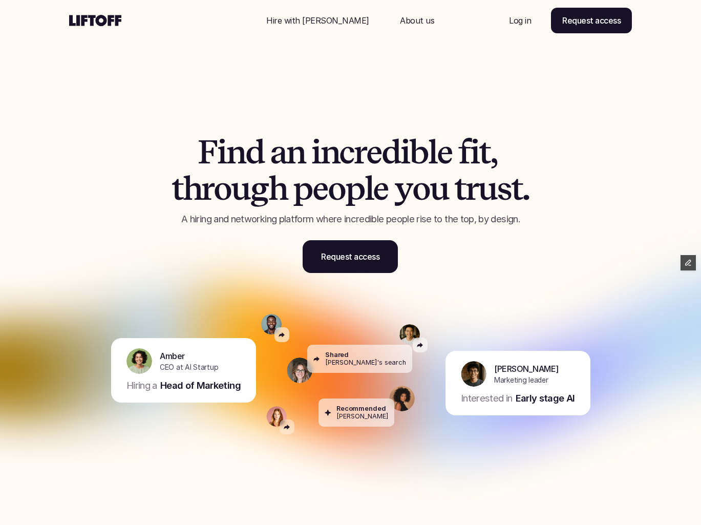
click at [324, 24] on p "Hire with [PERSON_NAME]" at bounding box center [317, 20] width 103 height 12
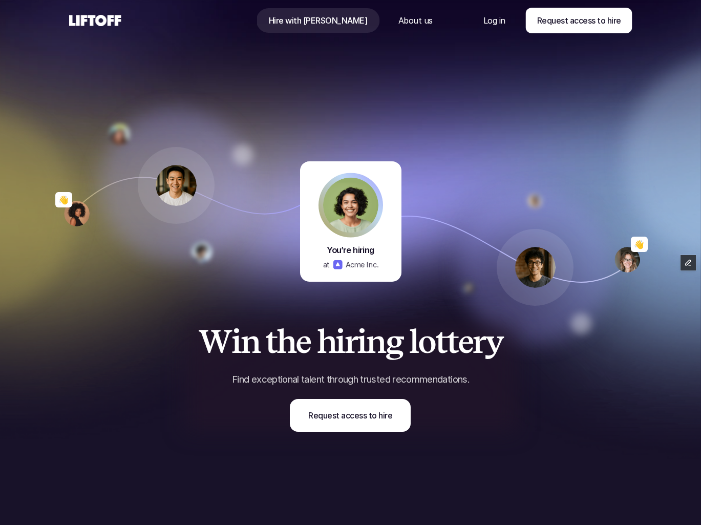
click at [398, 22] on p "About us" at bounding box center [415, 20] width 34 height 12
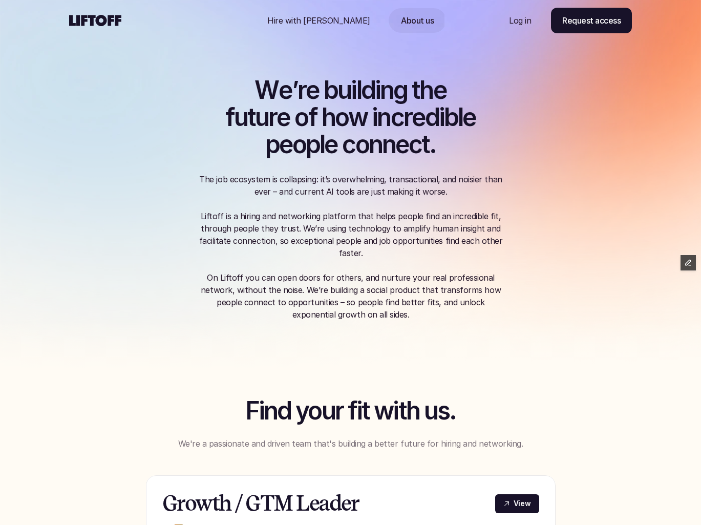
click at [74, 13] on div at bounding box center [163, 20] width 188 height 41
click at [77, 18] on use at bounding box center [95, 20] width 52 height 11
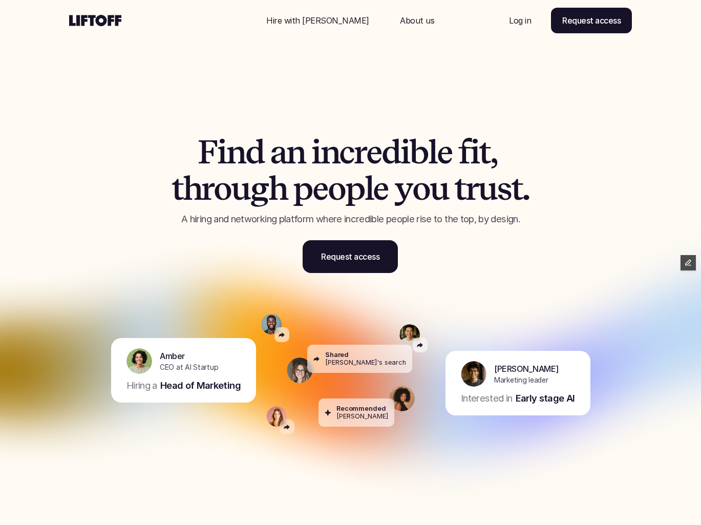
click at [101, 68] on div "F i n d a n i n c r e d i b l e f i t , t h r o u g h p e o p l e y o u t r u s…" at bounding box center [351, 177] width 614 height 241
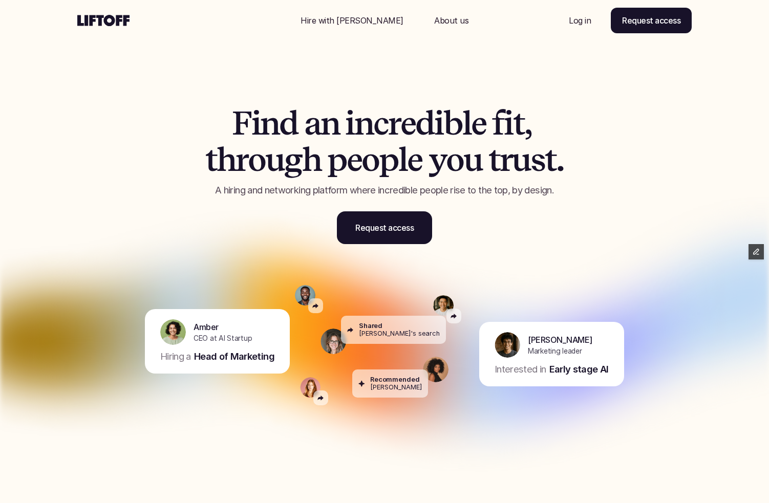
drag, startPoint x: 251, startPoint y: 124, endPoint x: 573, endPoint y: 192, distance: 329.0
click at [573, 192] on div "F i n d a n i n c r e d i b l e f i t , t h r o u g h p e o p l e y o u t r u s…" at bounding box center [384, 151] width 435 height 92
click at [549, 183] on div "F i n d a n i n c r e d i b l e f i t , t h r o u g h p e o p l e y o u t r u s…" at bounding box center [384, 151] width 435 height 92
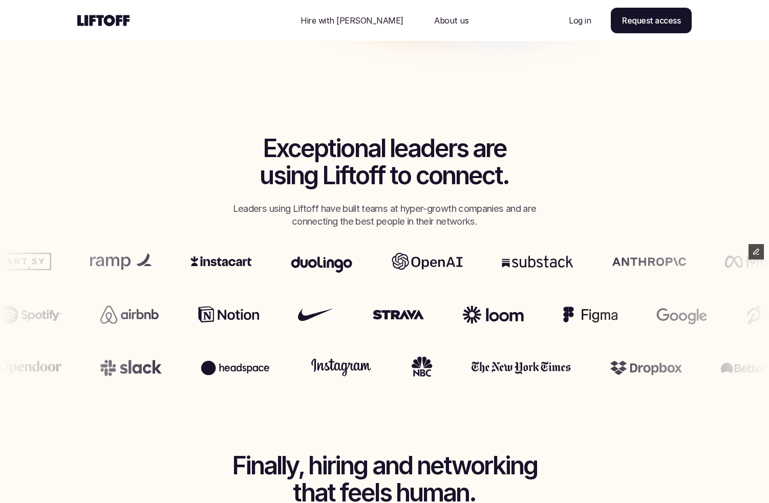
scroll to position [418, 0]
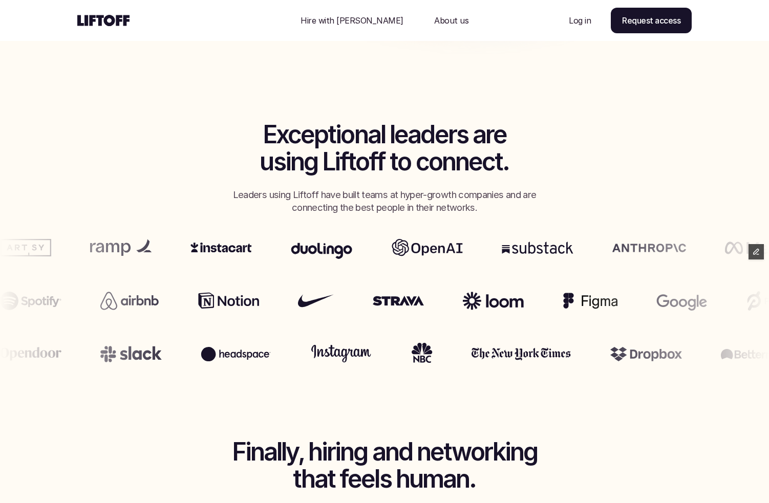
click at [367, 24] on p "Hire with Liftoff" at bounding box center [351, 20] width 103 height 12
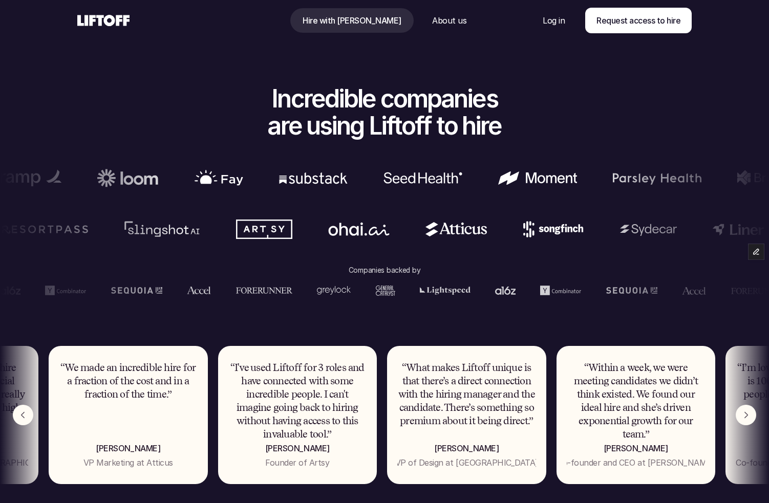
scroll to position [634, 0]
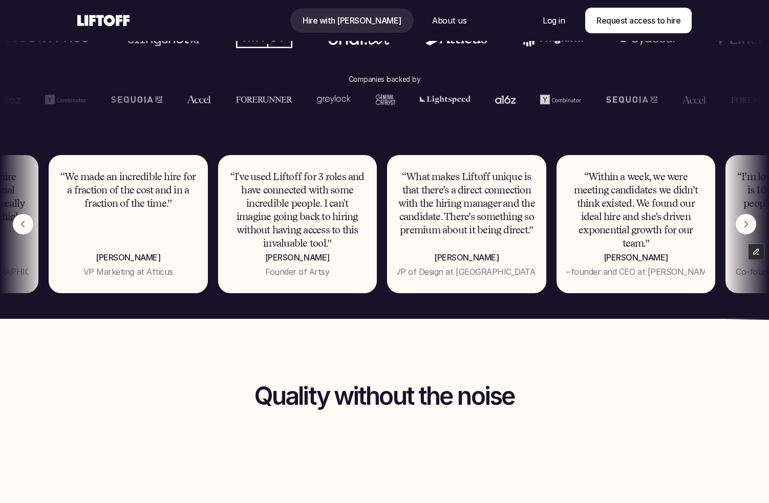
click at [681, 228] on img "Next" at bounding box center [745, 224] width 20 height 20
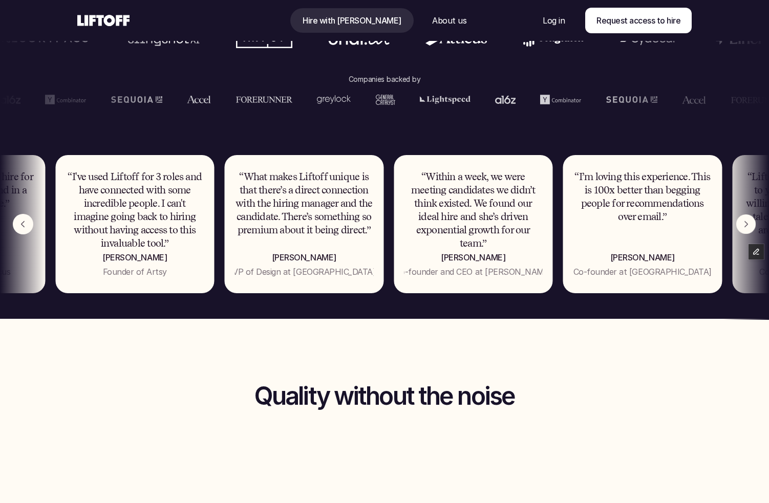
click at [681, 228] on img "Next" at bounding box center [745, 223] width 19 height 19
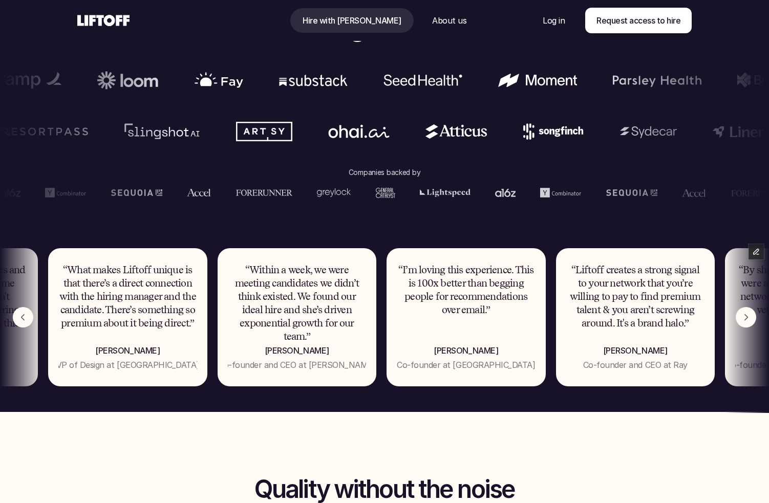
scroll to position [556, 0]
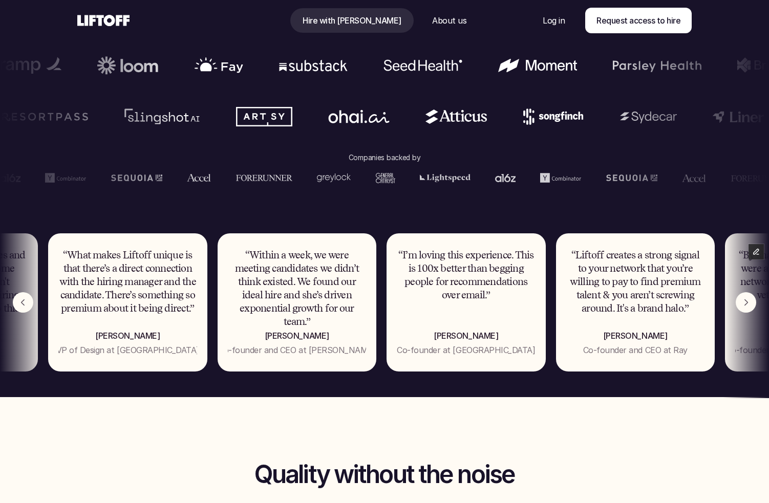
click at [114, 21] on use at bounding box center [103, 20] width 52 height 11
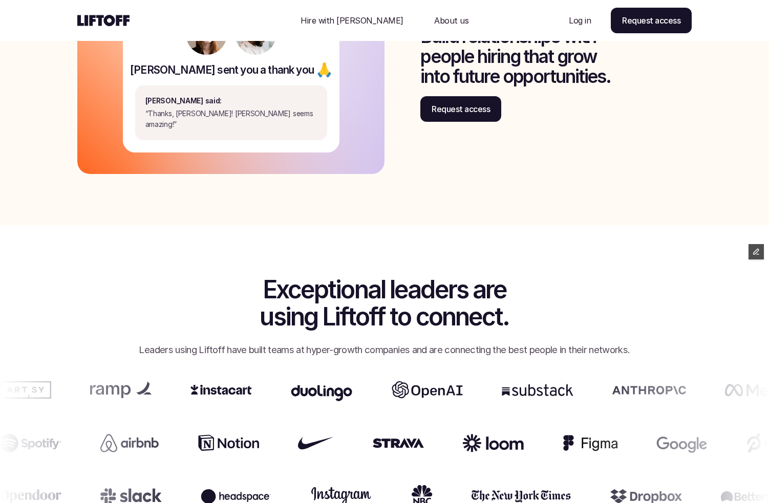
scroll to position [1630, 0]
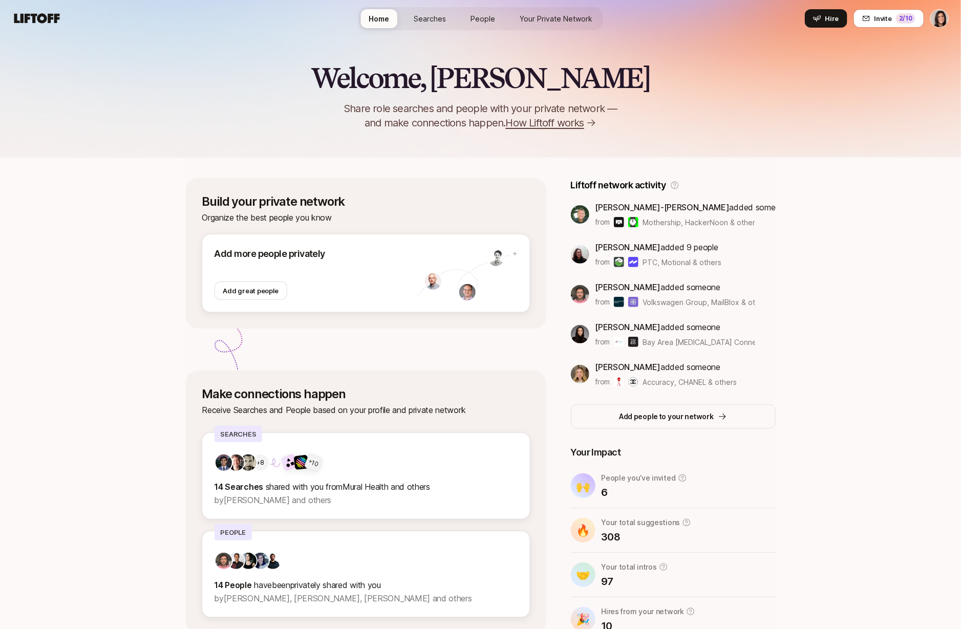
click at [941, 19] on html "Home Searches People Your Private Network Your Network Hire Hire Invite 2 /10 I…" at bounding box center [480, 314] width 961 height 629
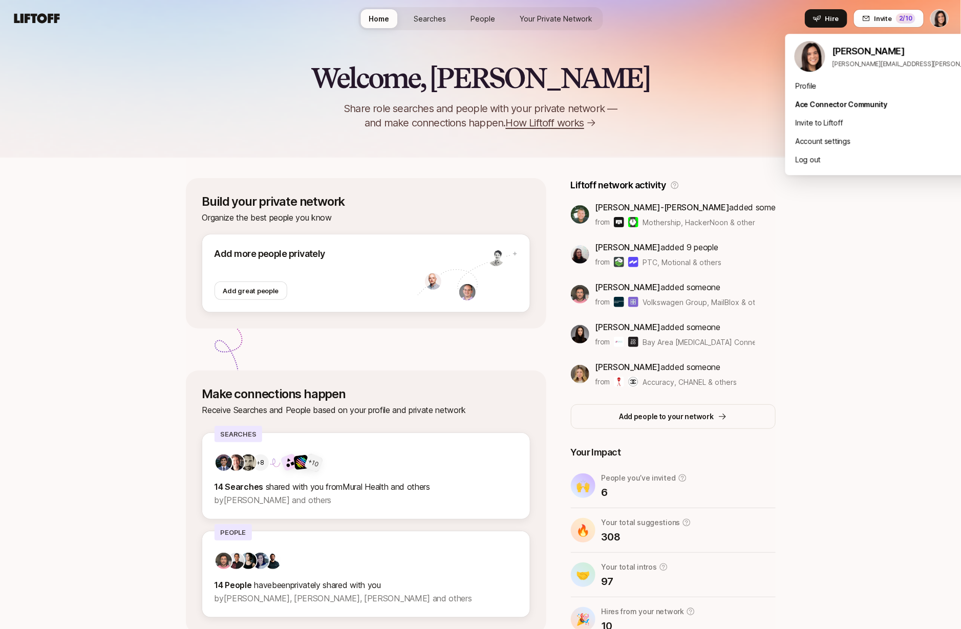
click at [941, 19] on html "Home Searches People Your Private Network Your Network Hire Hire Invite 2 /10 I…" at bounding box center [480, 314] width 961 height 629
click at [943, 16] on html "Home Searches People Your Private Network Your Network Hire Hire Invite 2 /10 I…" at bounding box center [480, 314] width 961 height 629
click at [839, 82] on div "Profile" at bounding box center [911, 86] width 253 height 18
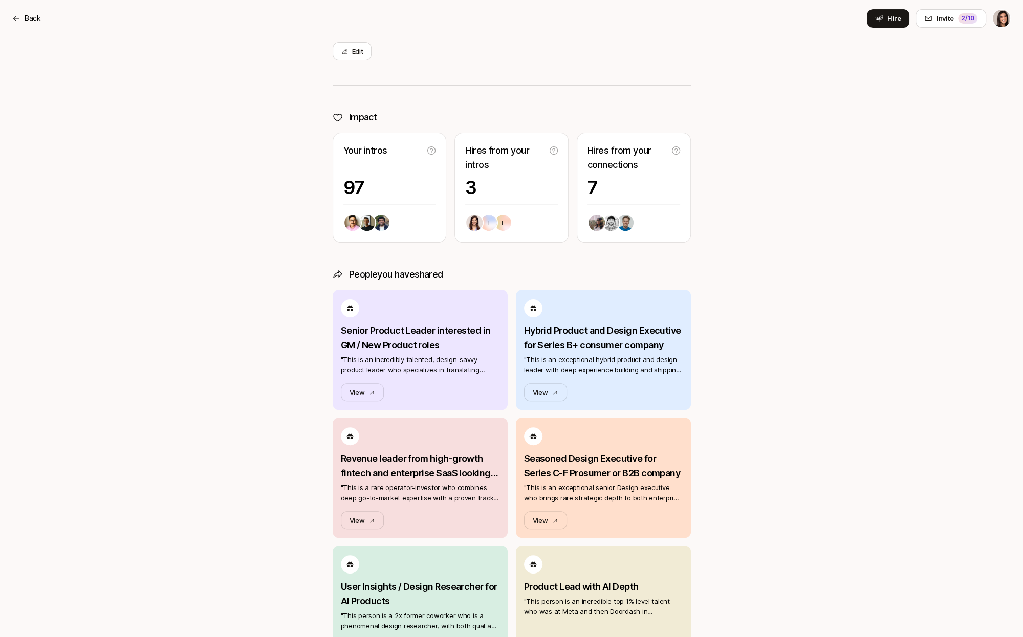
scroll to position [162, 0]
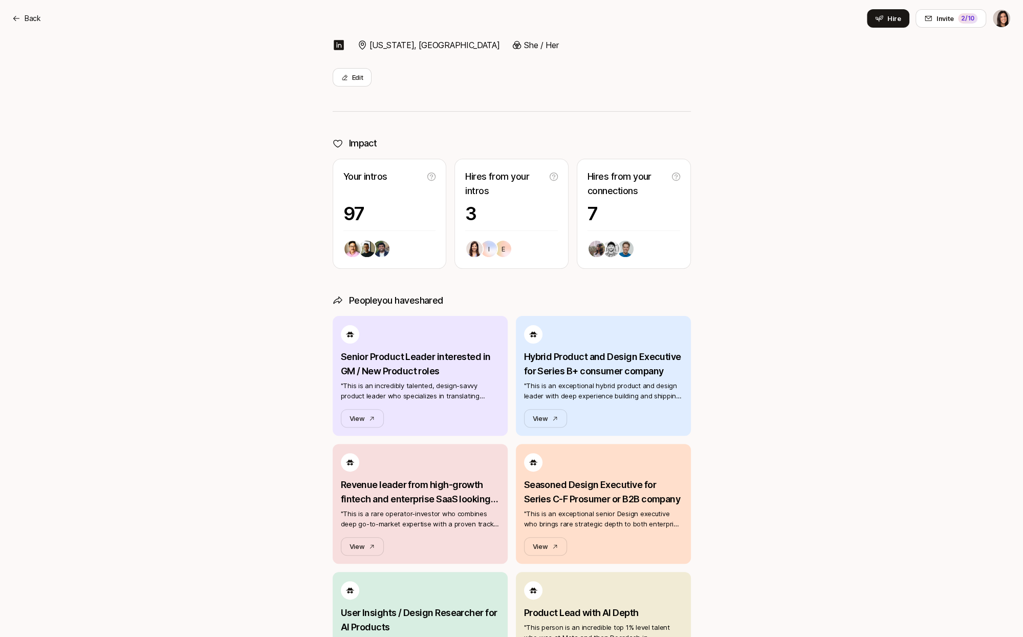
drag, startPoint x: 329, startPoint y: 294, endPoint x: 479, endPoint y: 302, distance: 150.7
click at [476, 302] on div "[PERSON_NAME] Co-founder & CEO at Liftoff [US_STATE], [GEOGRAPHIC_DATA] She / H…" at bounding box center [511, 585] width 1023 height 1421
click at [480, 302] on div "People you have shared" at bounding box center [512, 300] width 358 height 14
drag, startPoint x: 476, startPoint y: 302, endPoint x: 335, endPoint y: 299, distance: 140.8
click at [335, 299] on div "People you have shared" at bounding box center [512, 300] width 358 height 14
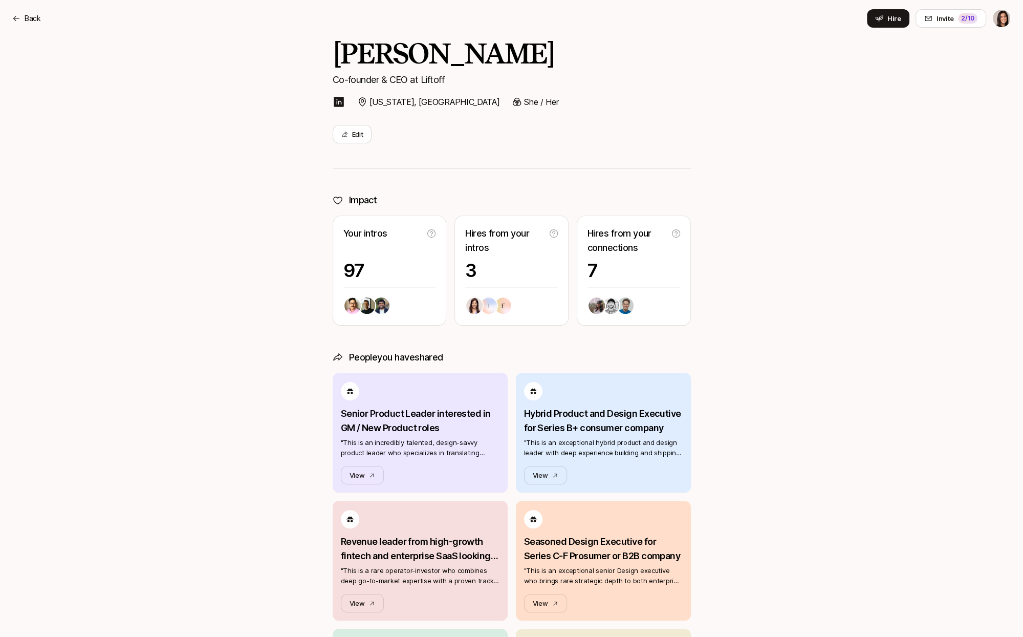
scroll to position [52, 0]
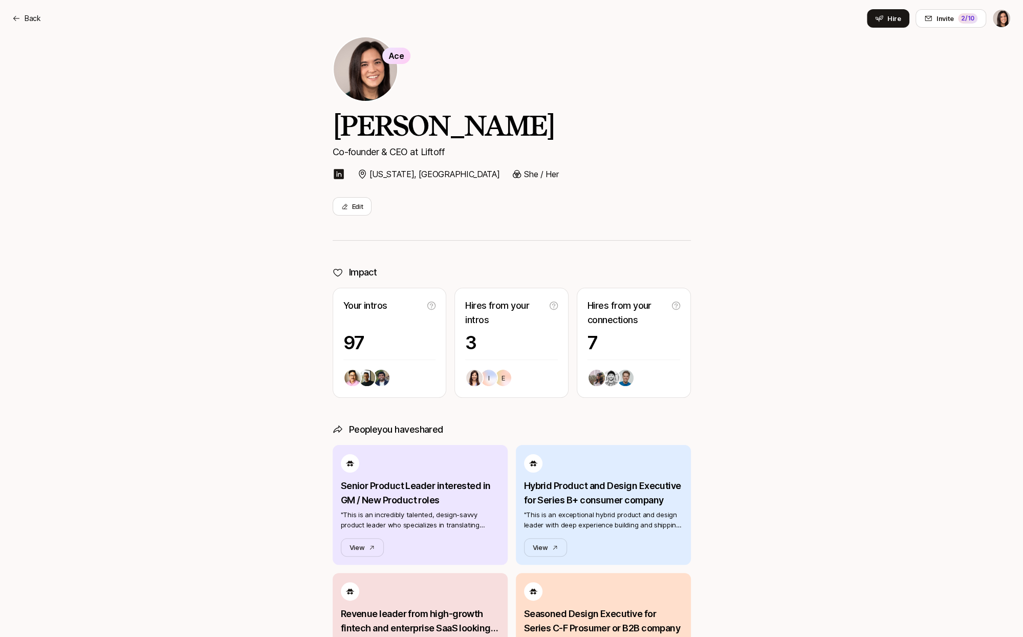
scroll to position [11, 0]
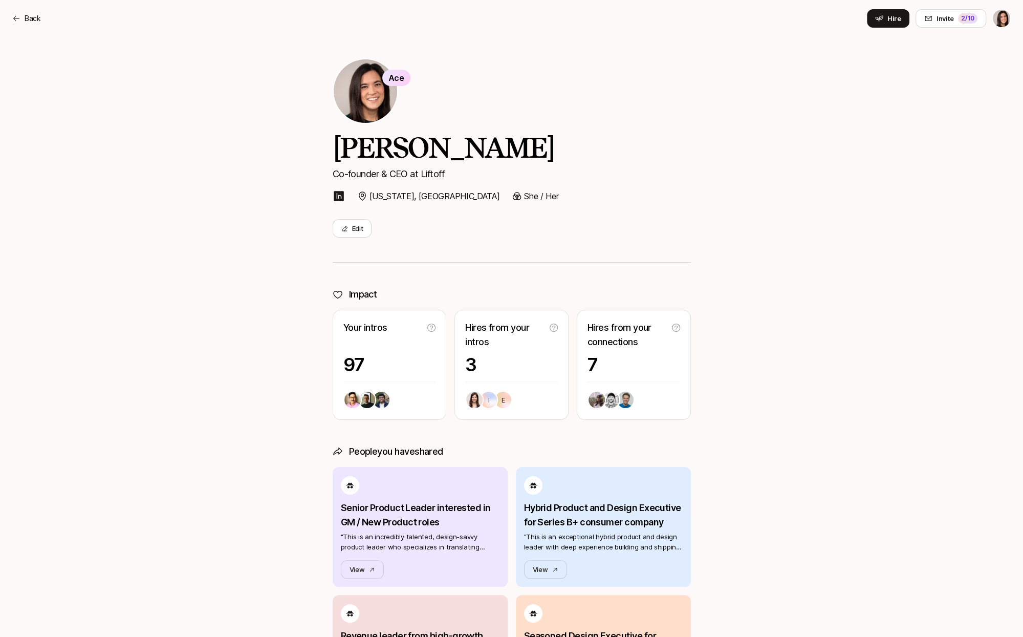
drag, startPoint x: 350, startPoint y: 452, endPoint x: 452, endPoint y: 452, distance: 102.4
click at [451, 452] on div "People you have shared" at bounding box center [512, 451] width 358 height 14
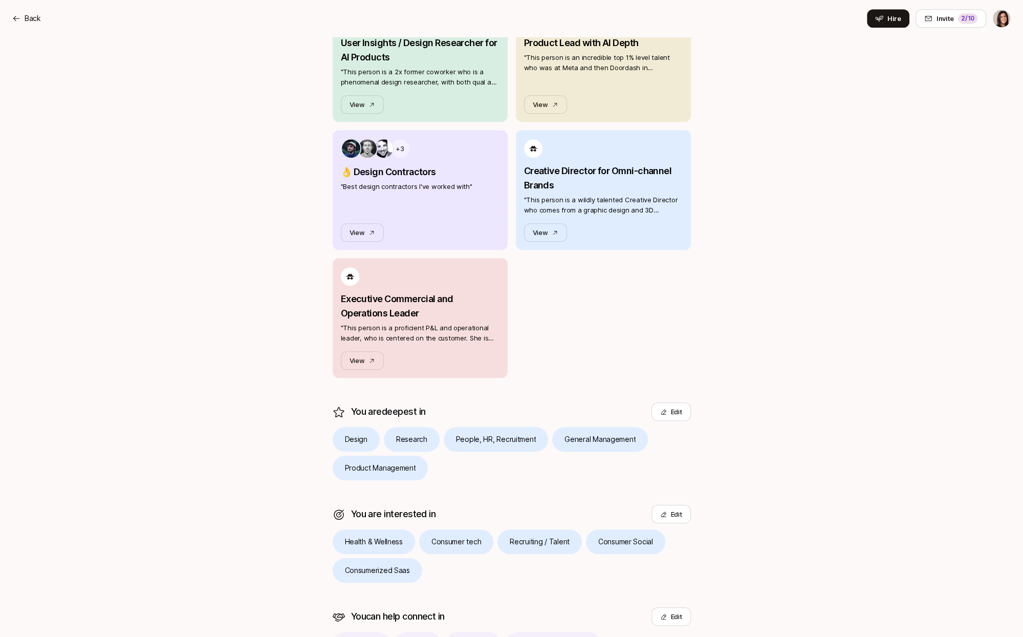
scroll to position [820, 0]
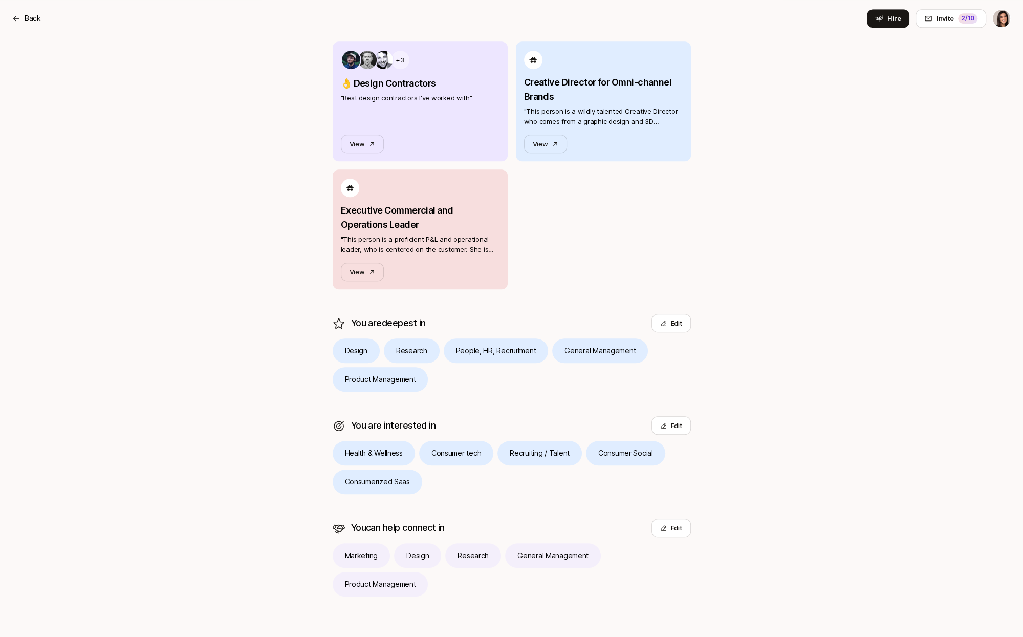
click at [42, 23] on div "Back Hire Invite 2 /10" at bounding box center [511, 18] width 999 height 18
click at [35, 18] on p "Back" at bounding box center [33, 18] width 16 height 12
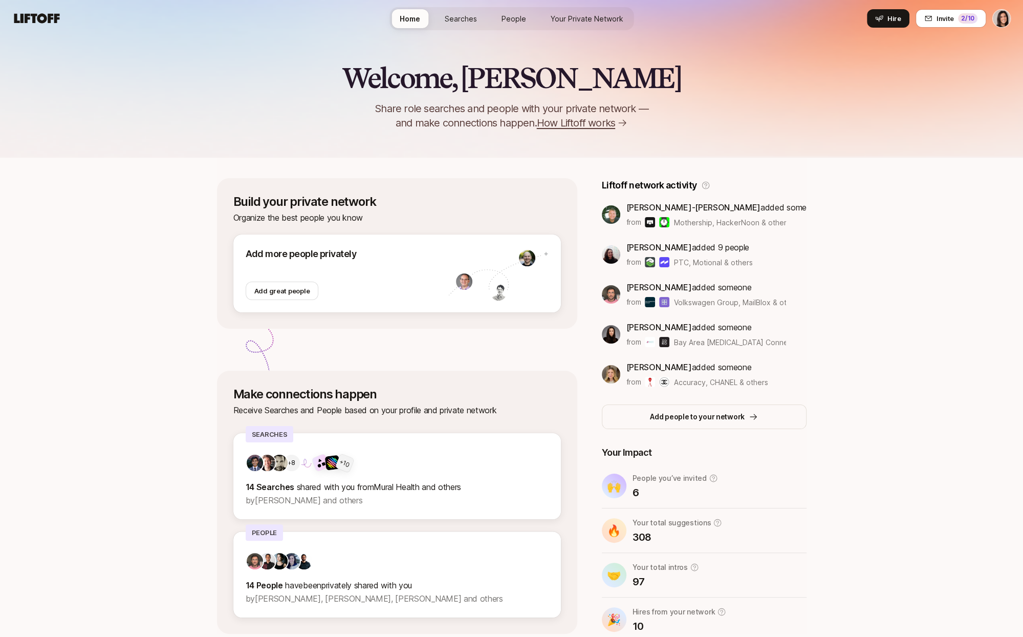
click at [582, 25] on link "Your Private Network Your Network" at bounding box center [587, 18] width 89 height 19
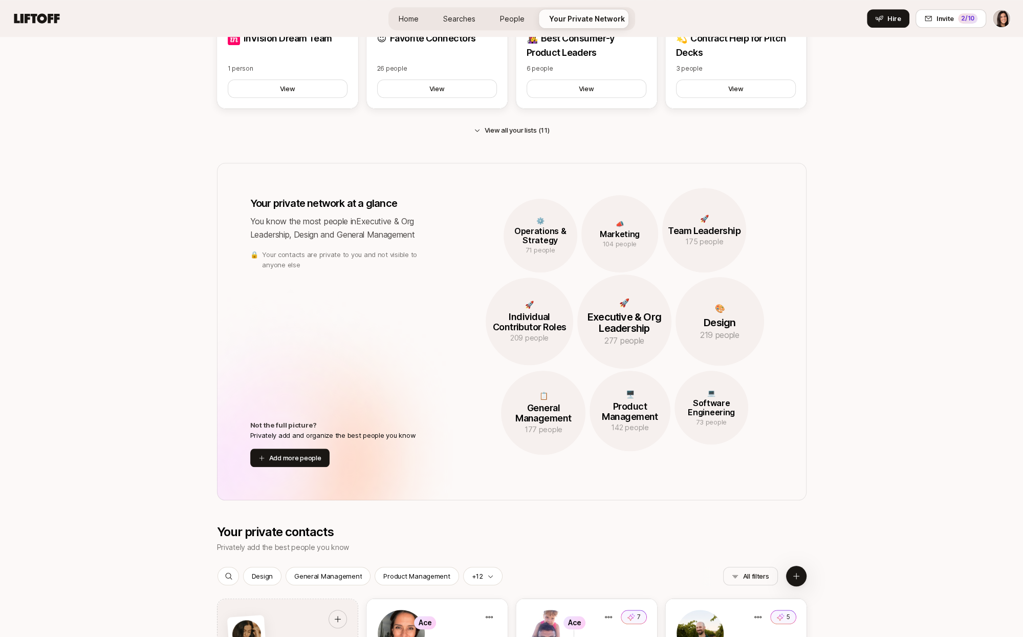
scroll to position [795, 0]
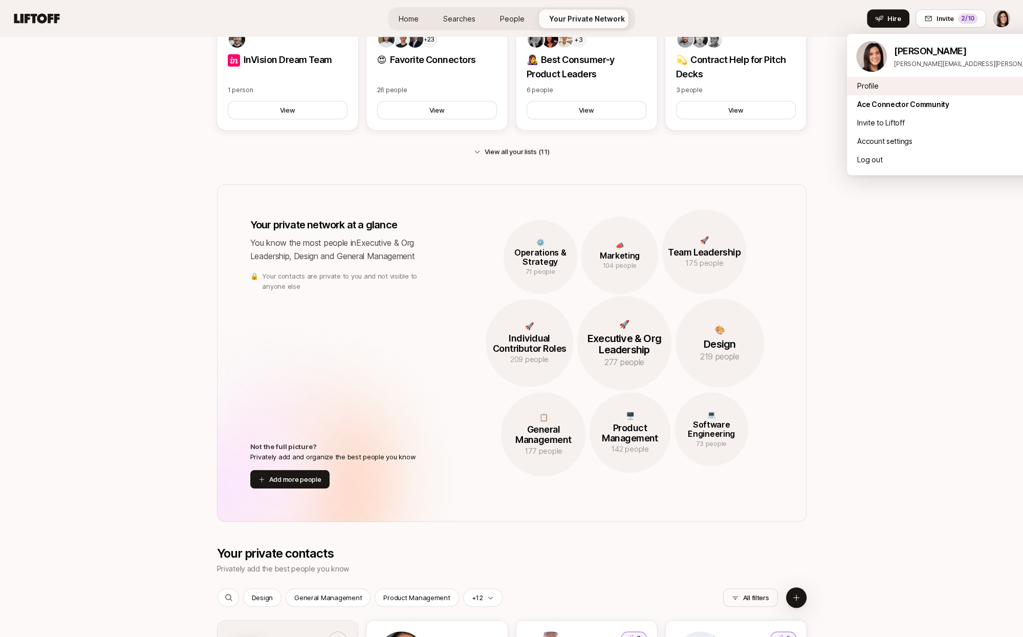
click at [930, 88] on div "Profile" at bounding box center [973, 86] width 253 height 18
